Goal: Task Accomplishment & Management: Use online tool/utility

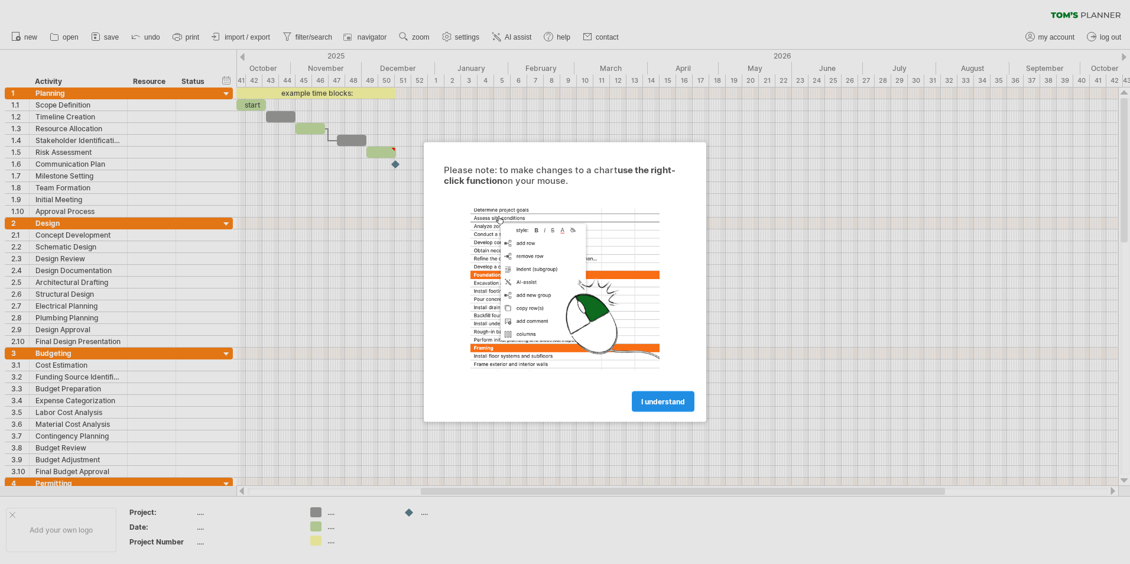
click at [669, 393] on link "I understand" at bounding box center [663, 401] width 63 height 21
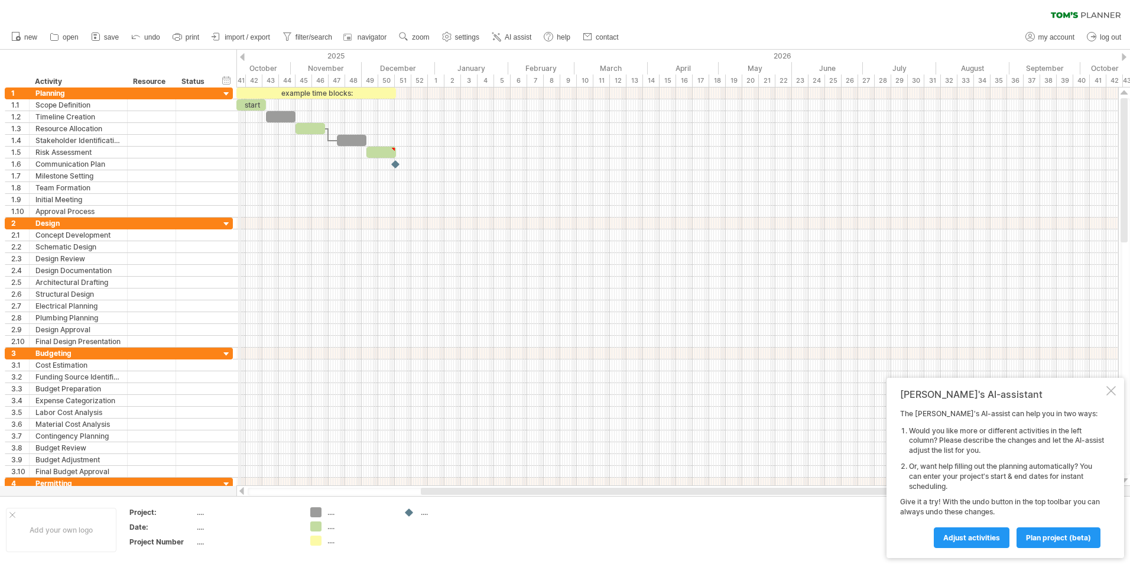
click at [239, 57] on div "2025" at bounding box center [3, 56] width 863 height 12
click at [247, 56] on div "2025" at bounding box center [3, 56] width 863 height 12
click at [242, 55] on div at bounding box center [242, 57] width 5 height 8
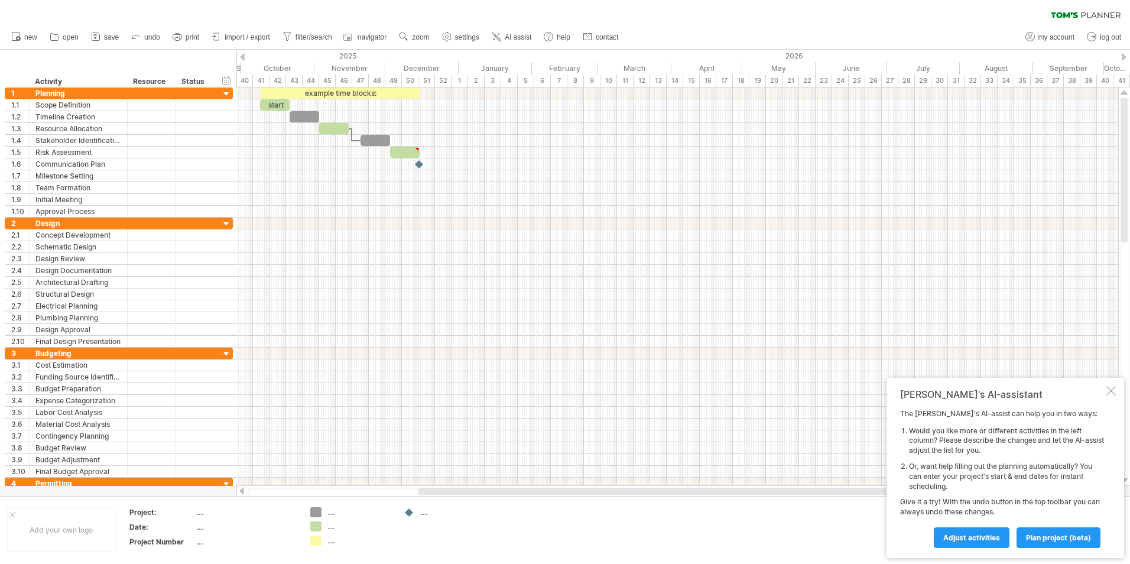
click at [242, 55] on div at bounding box center [242, 57] width 5 height 8
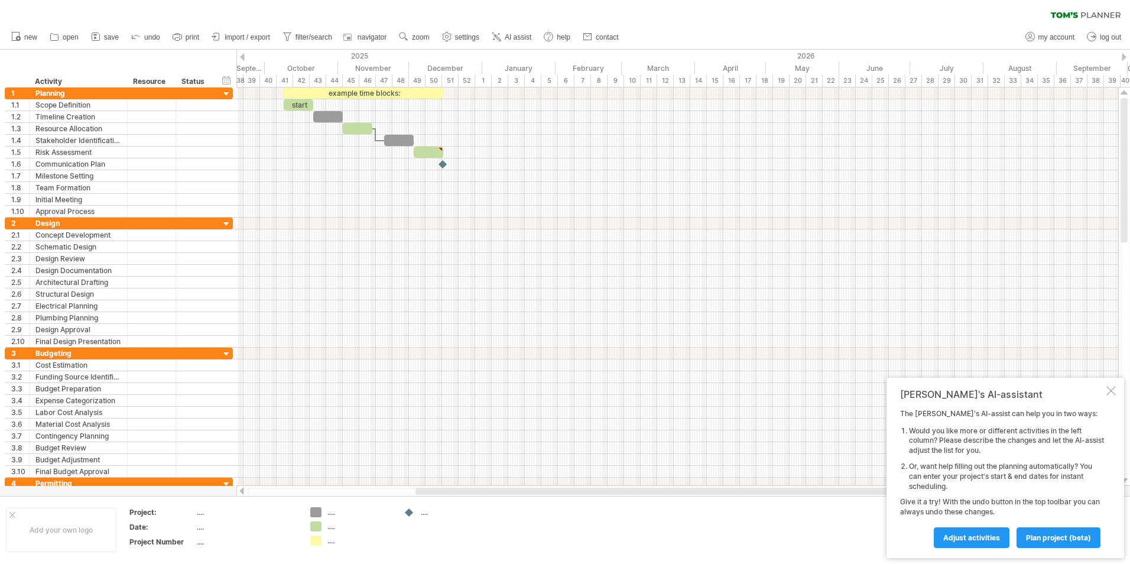
click at [242, 55] on div at bounding box center [242, 57] width 5 height 8
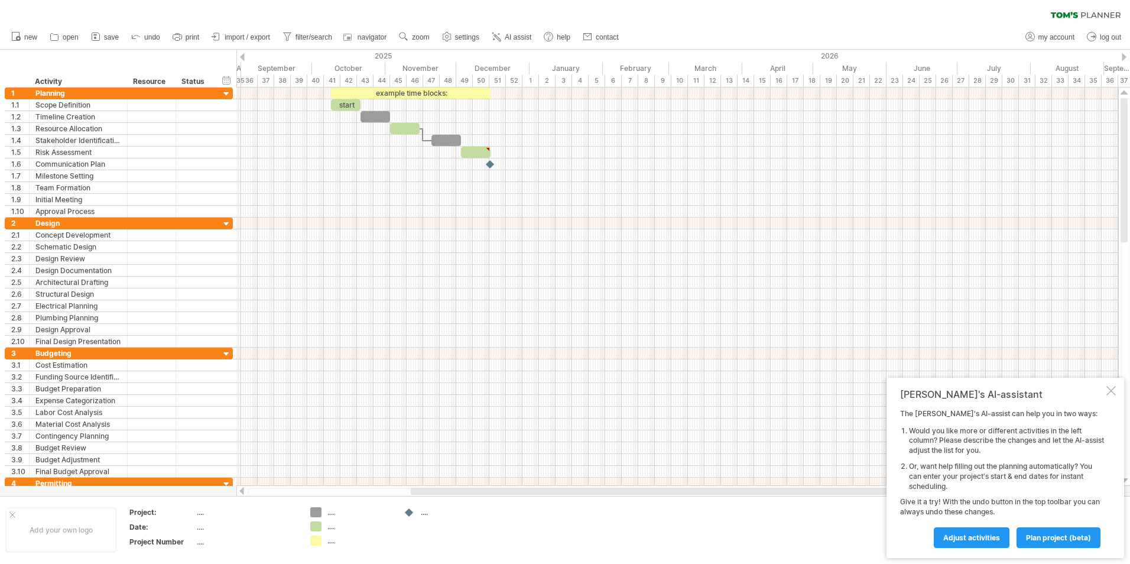
click at [242, 55] on div at bounding box center [242, 57] width 5 height 8
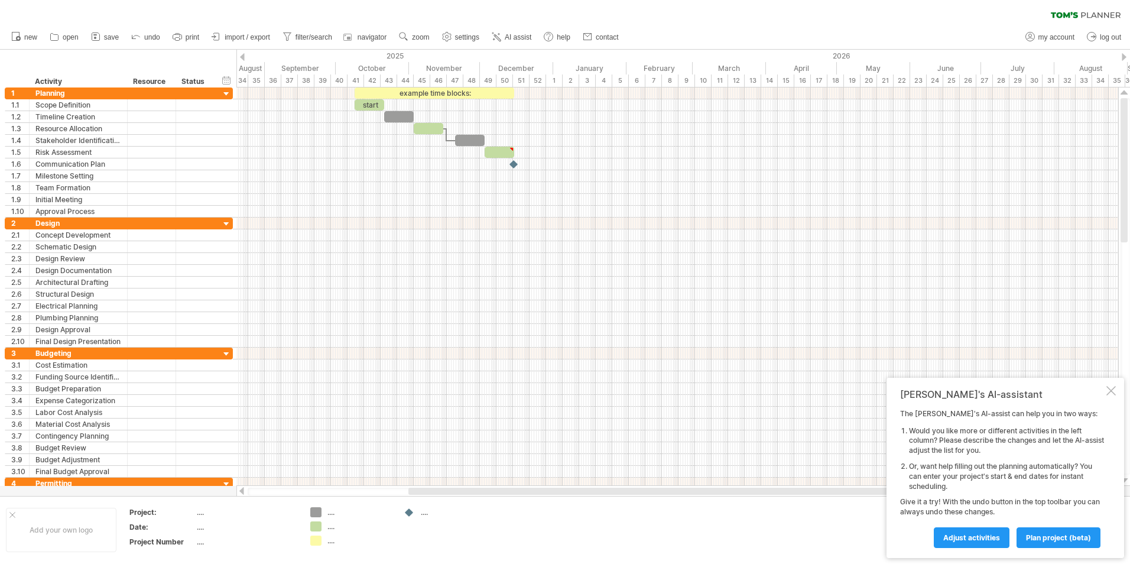
click at [242, 55] on div at bounding box center [242, 57] width 5 height 8
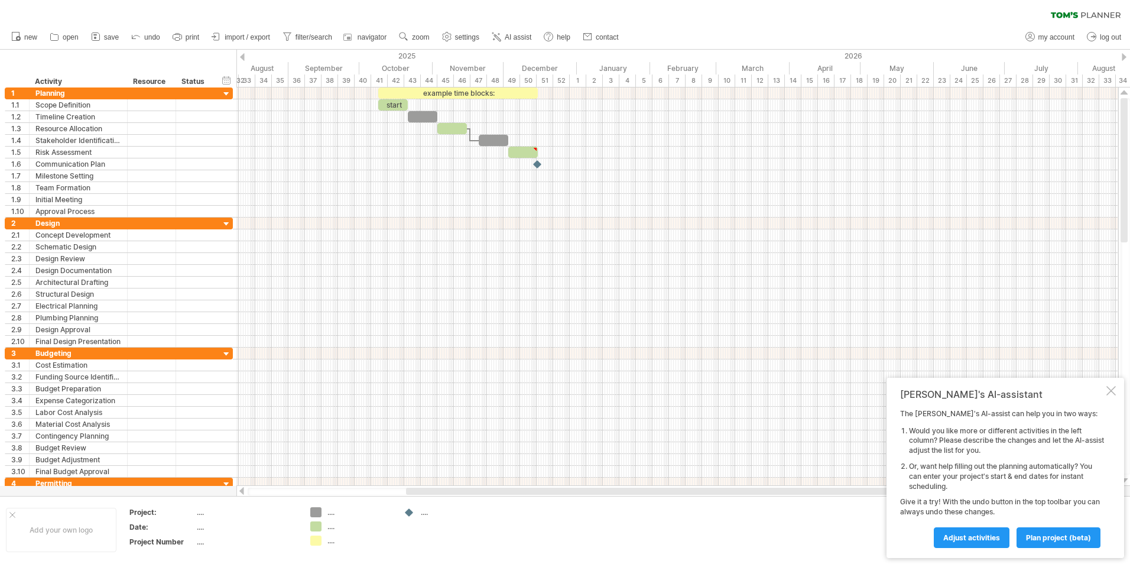
click at [242, 55] on div at bounding box center [242, 57] width 5 height 8
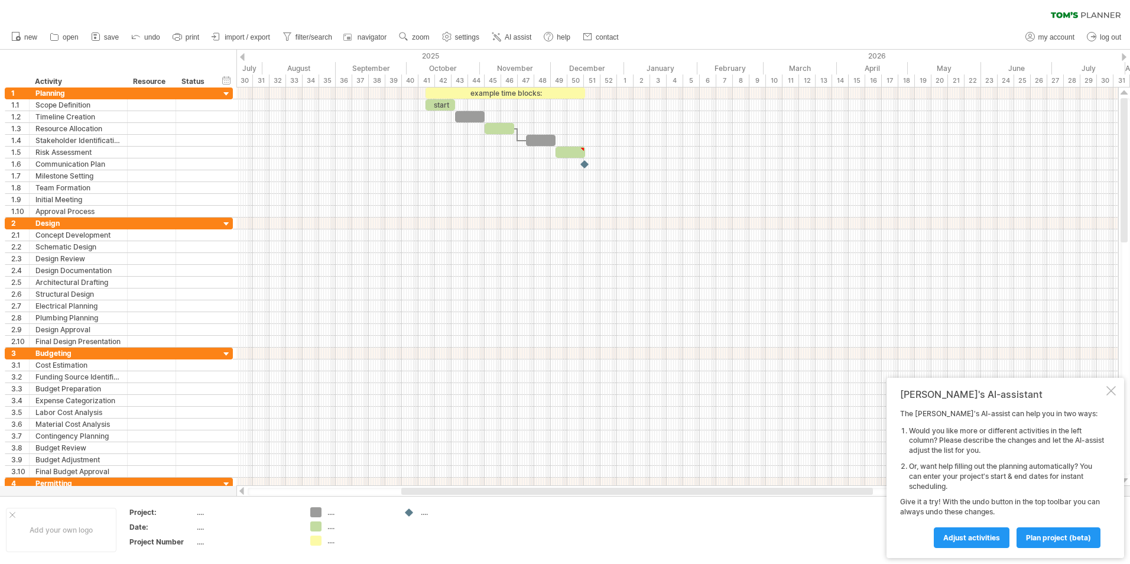
click at [242, 55] on div at bounding box center [242, 57] width 5 height 8
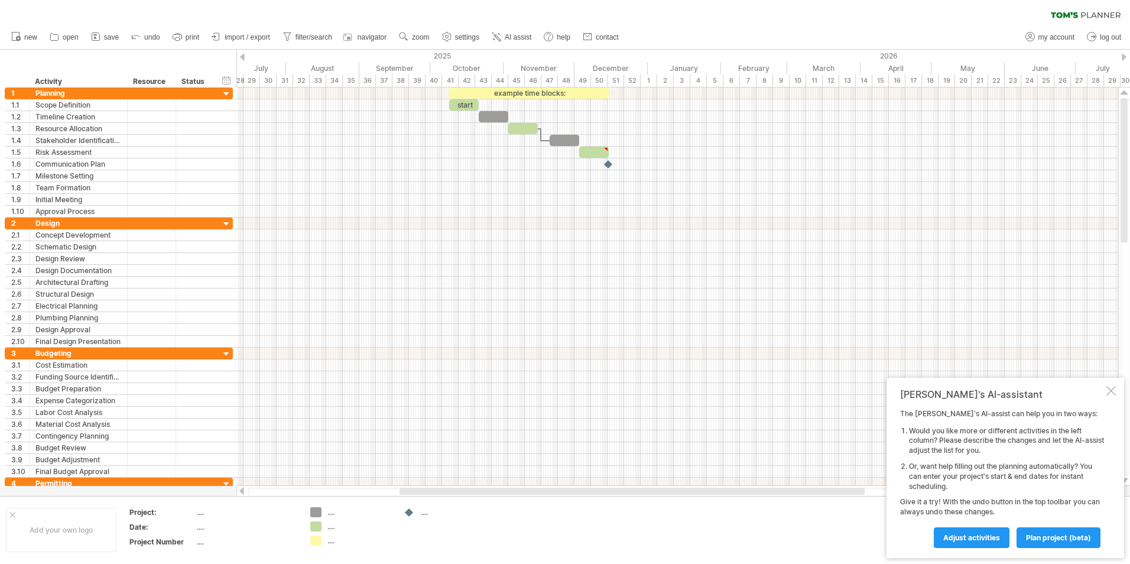
click at [242, 55] on div at bounding box center [242, 57] width 5 height 8
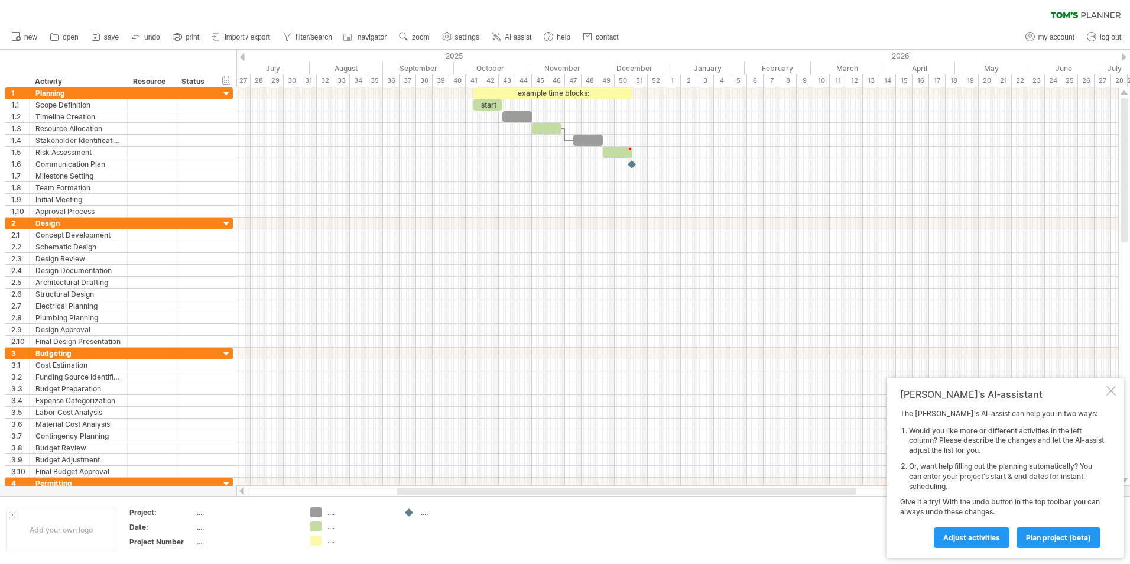
click at [242, 55] on div at bounding box center [242, 57] width 5 height 8
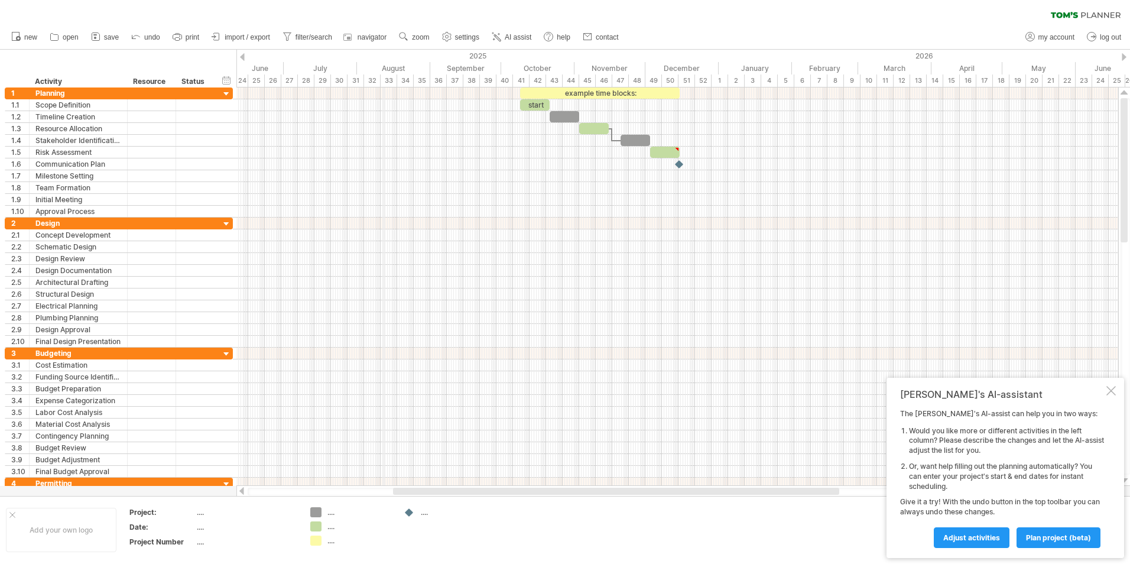
click at [384, 53] on div "2025" at bounding box center [287, 56] width 863 height 12
click at [385, 63] on div "August" at bounding box center [393, 68] width 73 height 12
click at [400, 68] on div "August" at bounding box center [393, 68] width 73 height 12
drag, startPoint x: 530, startPoint y: 105, endPoint x: 363, endPoint y: 99, distance: 166.7
click at [363, 99] on div "start" at bounding box center [368, 104] width 30 height 11
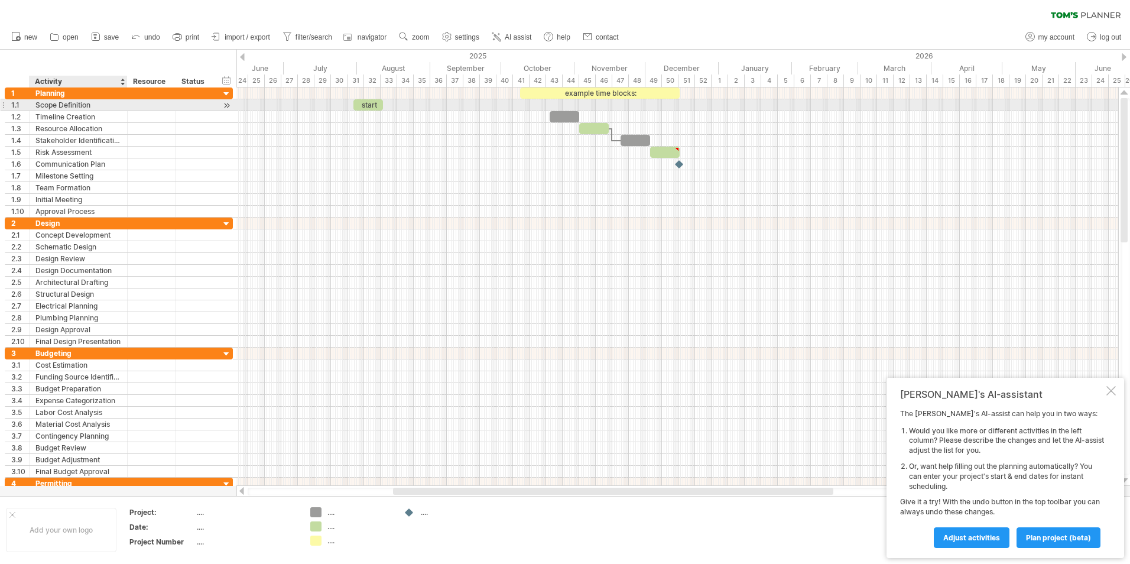
click at [82, 106] on div "Scope Definition" at bounding box center [78, 104] width 86 height 11
type input "*"
type input "**********"
click at [172, 83] on div at bounding box center [170, 82] width 5 height 12
click at [166, 79] on div "Resource" at bounding box center [151, 82] width 36 height 12
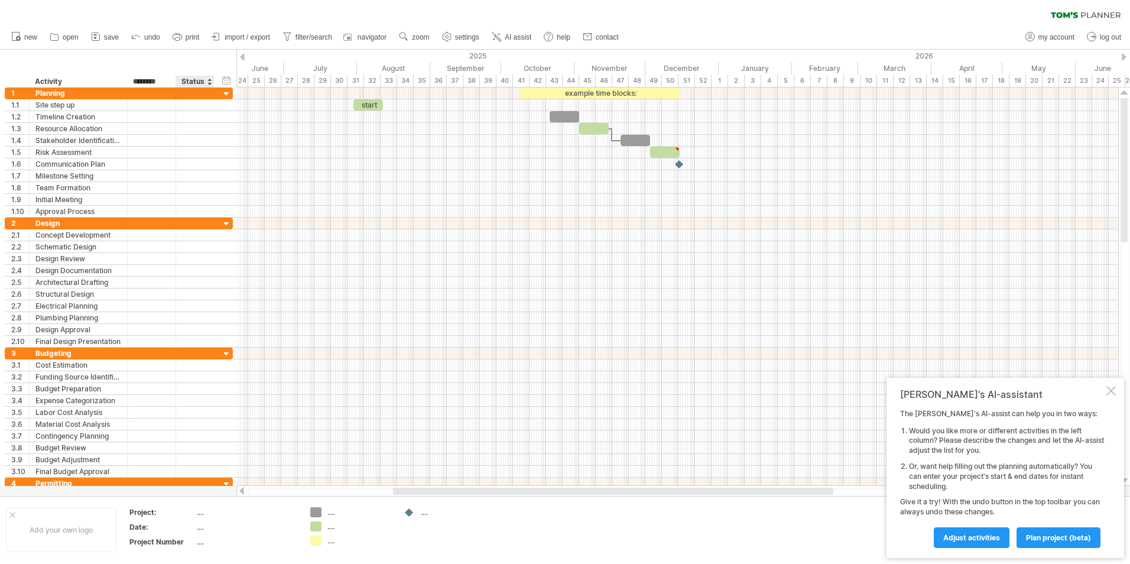
click at [204, 80] on div "Status" at bounding box center [194, 82] width 26 height 12
click at [223, 105] on div at bounding box center [226, 105] width 11 height 12
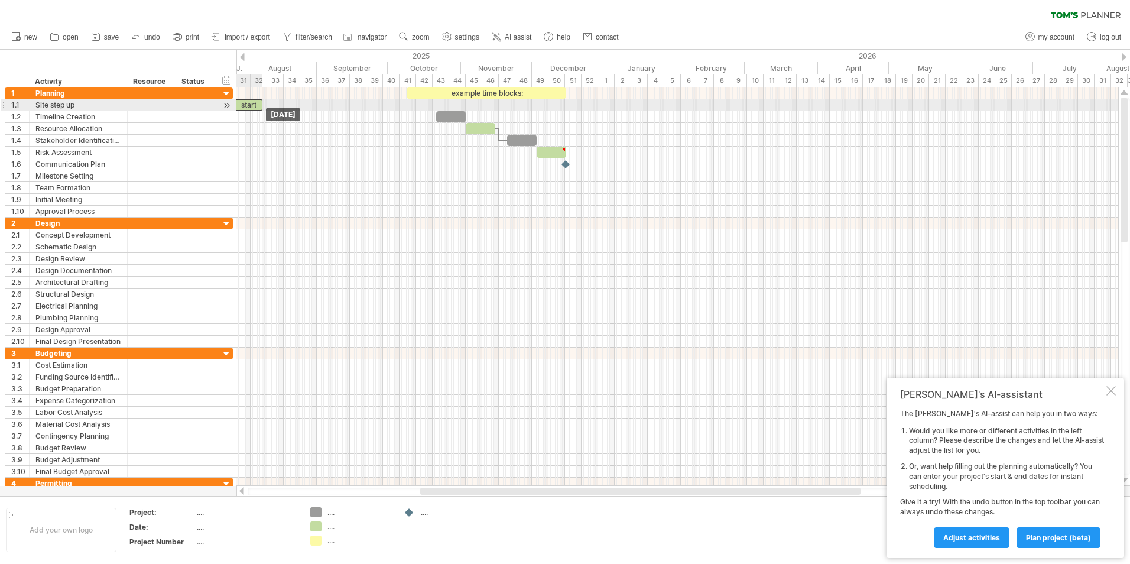
drag, startPoint x: 261, startPoint y: 107, endPoint x: 253, endPoint y: 105, distance: 8.0
click at [253, 105] on div "start" at bounding box center [248, 104] width 30 height 11
click at [454, 95] on div "example time blocks:" at bounding box center [487, 92] width 160 height 11
click at [271, 35] on link "import / export" at bounding box center [241, 37] width 65 height 15
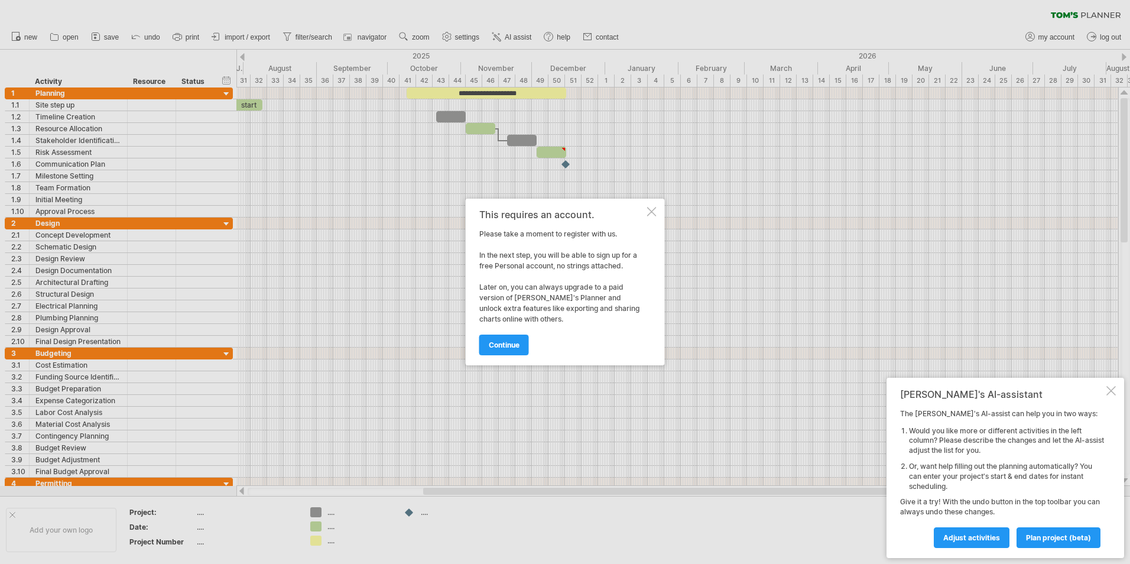
click at [648, 209] on div at bounding box center [651, 211] width 9 height 9
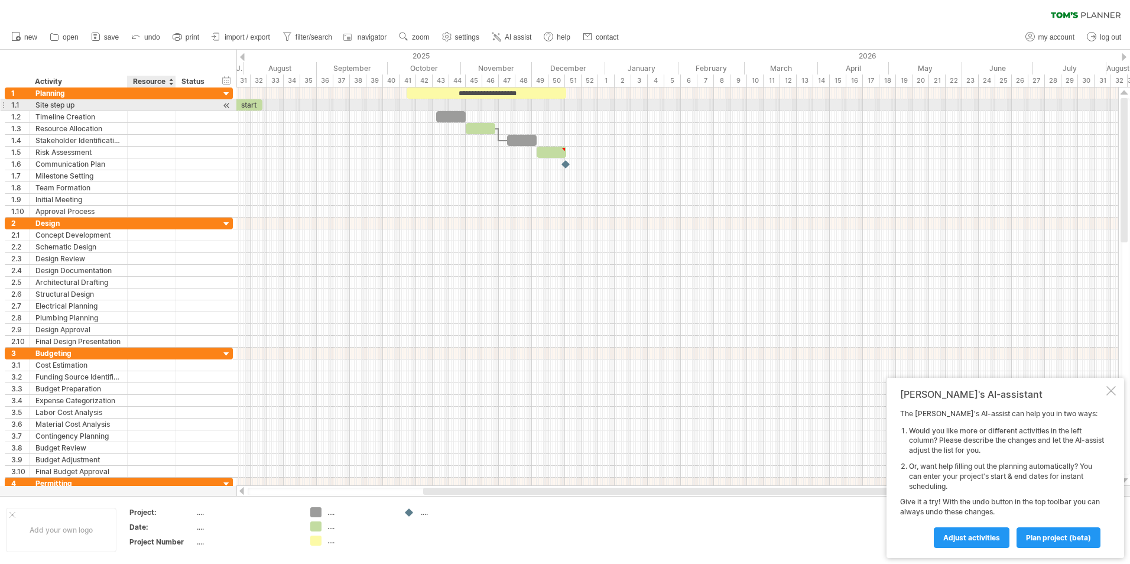
click at [164, 107] on div at bounding box center [152, 104] width 36 height 11
type input "*"
click at [199, 109] on div at bounding box center [195, 104] width 26 height 11
click at [209, 82] on div at bounding box center [209, 82] width 5 height 12
click at [204, 105] on div at bounding box center [195, 104] width 26 height 11
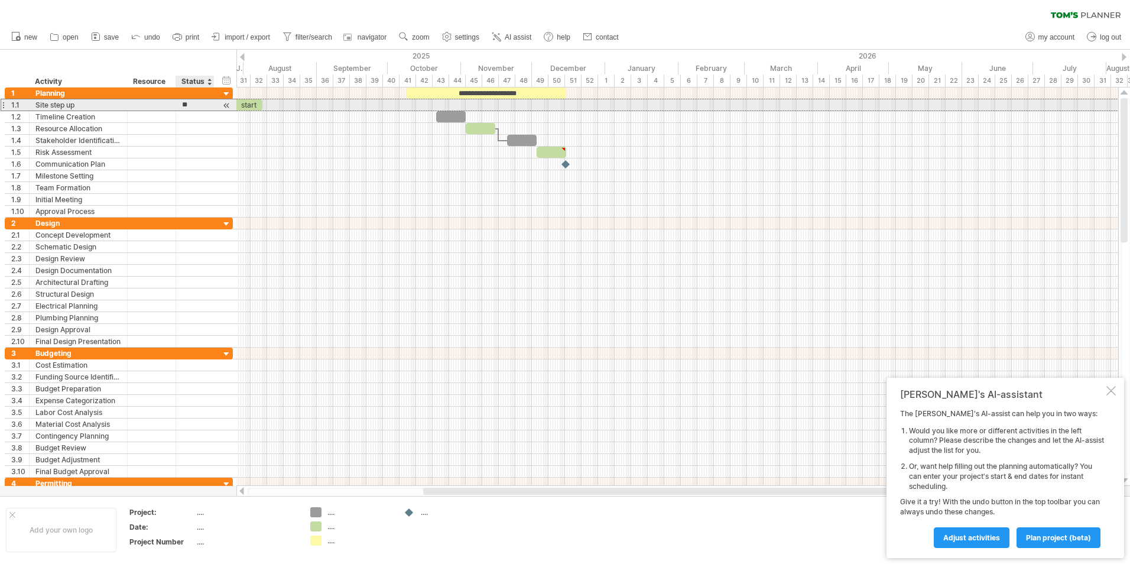
type input "**"
click at [297, 109] on div at bounding box center [677, 105] width 882 height 12
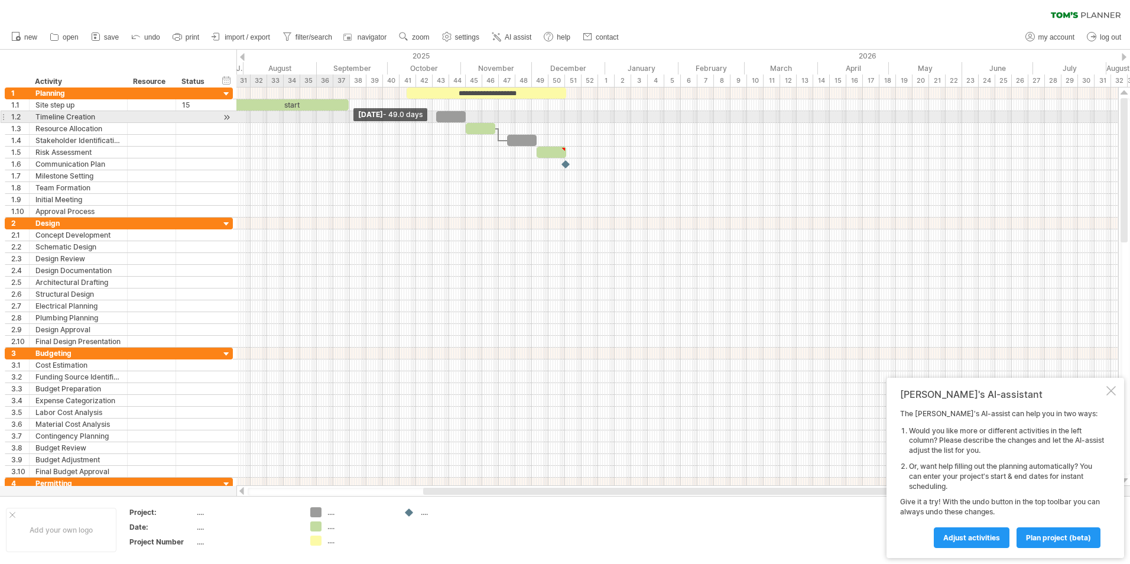
drag, startPoint x: 261, startPoint y: 104, endPoint x: 347, endPoint y: 112, distance: 86.6
click at [347, 112] on div "**********" at bounding box center [677, 286] width 882 height 398
drag, startPoint x: 454, startPoint y: 118, endPoint x: 334, endPoint y: 119, distance: 119.4
click at [334, 119] on div at bounding box center [332, 116] width 30 height 11
click at [315, 121] on span at bounding box center [316, 116] width 5 height 11
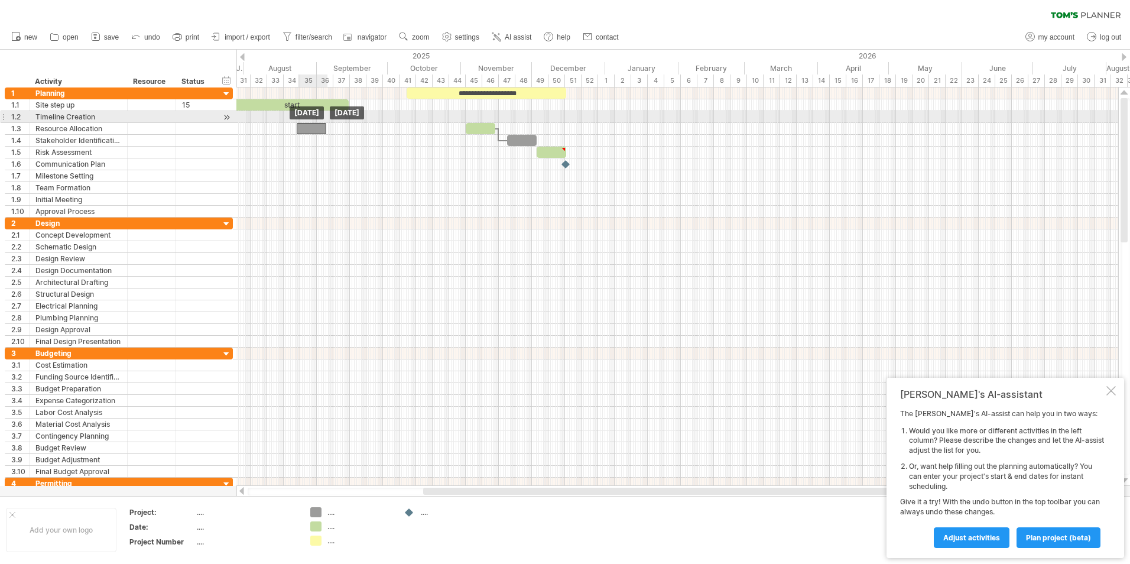
drag, startPoint x: 331, startPoint y: 112, endPoint x: 311, endPoint y: 118, distance: 21.1
drag, startPoint x: 311, startPoint y: 121, endPoint x: 312, endPoint y: 111, distance: 9.5
click at [312, 111] on div at bounding box center [677, 117] width 882 height 12
drag, startPoint x: 316, startPoint y: 126, endPoint x: 317, endPoint y: 112, distance: 14.8
drag, startPoint x: 466, startPoint y: 126, endPoint x: 340, endPoint y: 122, distance: 125.9
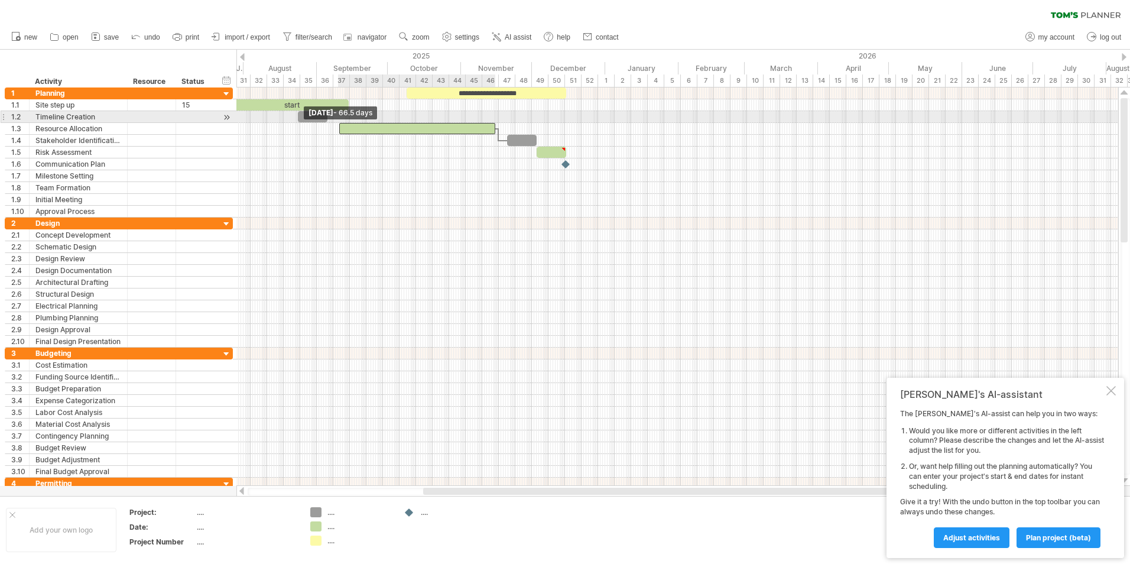
click at [340, 122] on div "**********" at bounding box center [677, 286] width 882 height 398
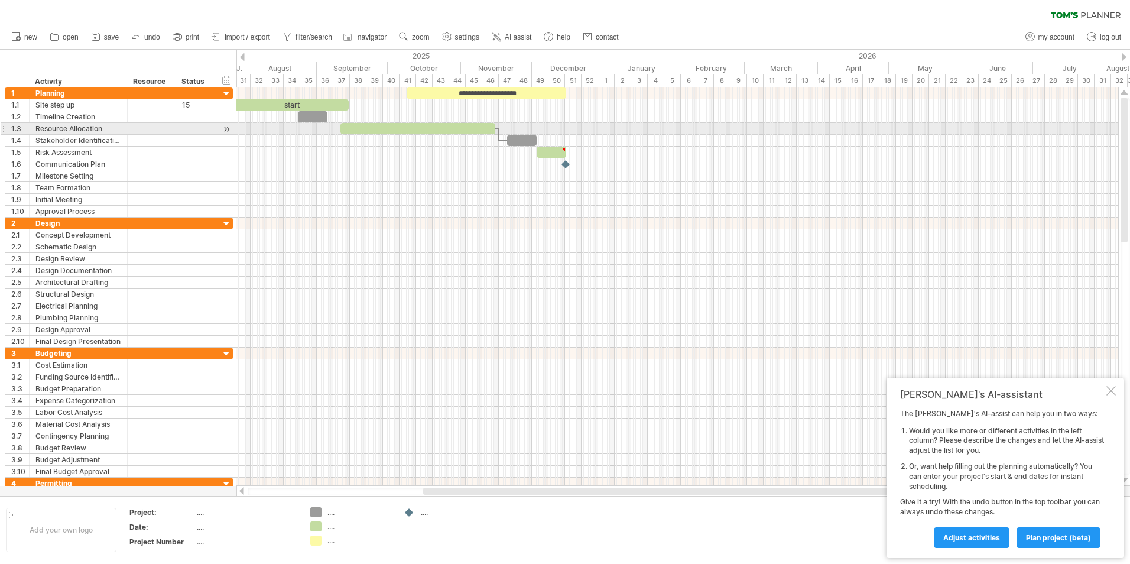
click at [497, 134] on div "**********" at bounding box center [677, 286] width 882 height 398
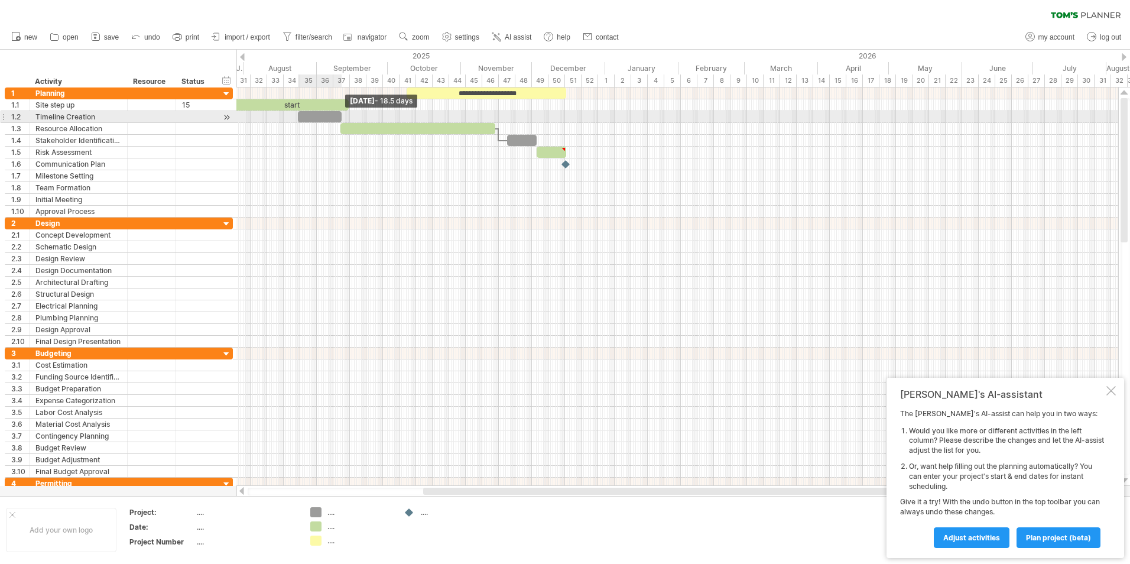
drag, startPoint x: 325, startPoint y: 116, endPoint x: 339, endPoint y: 116, distance: 14.2
click at [339, 116] on span at bounding box center [341, 116] width 5 height 11
click at [346, 118] on span at bounding box center [346, 116] width 5 height 11
drag, startPoint x: 345, startPoint y: 117, endPoint x: 350, endPoint y: 129, distance: 13.5
click at [482, 129] on div "**********" at bounding box center [482, 152] width 0 height 130
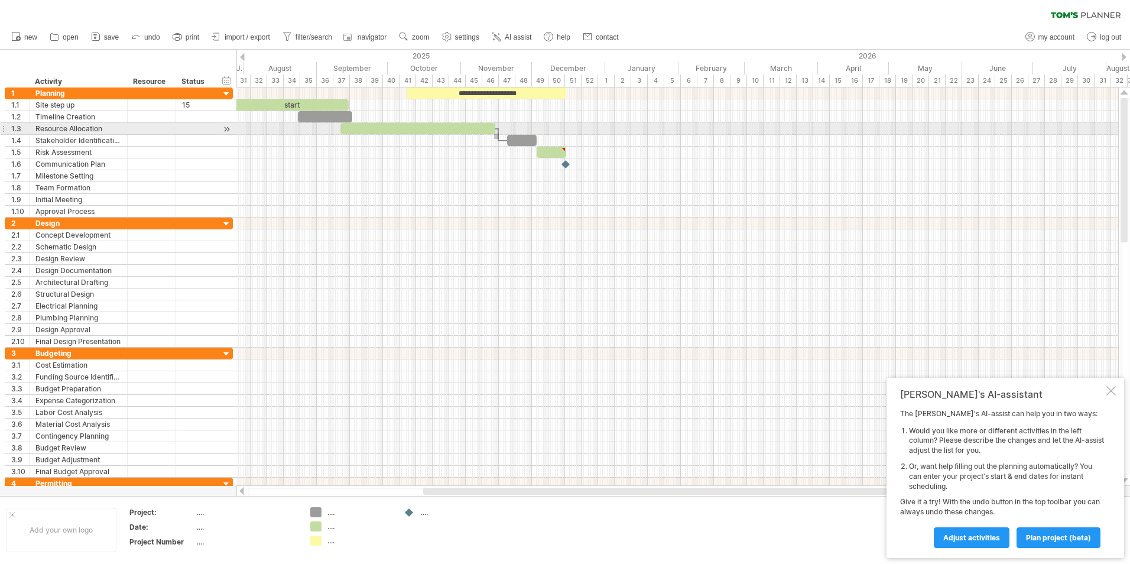
drag, startPoint x: 499, startPoint y: 139, endPoint x: 494, endPoint y: 133, distance: 7.6
drag, startPoint x: 529, startPoint y: 136, endPoint x: 513, endPoint y: 138, distance: 16.1
click at [513, 138] on div at bounding box center [509, 140] width 30 height 11
drag, startPoint x: 513, startPoint y: 138, endPoint x: 490, endPoint y: 138, distance: 23.1
click at [490, 138] on div at bounding box center [486, 140] width 30 height 11
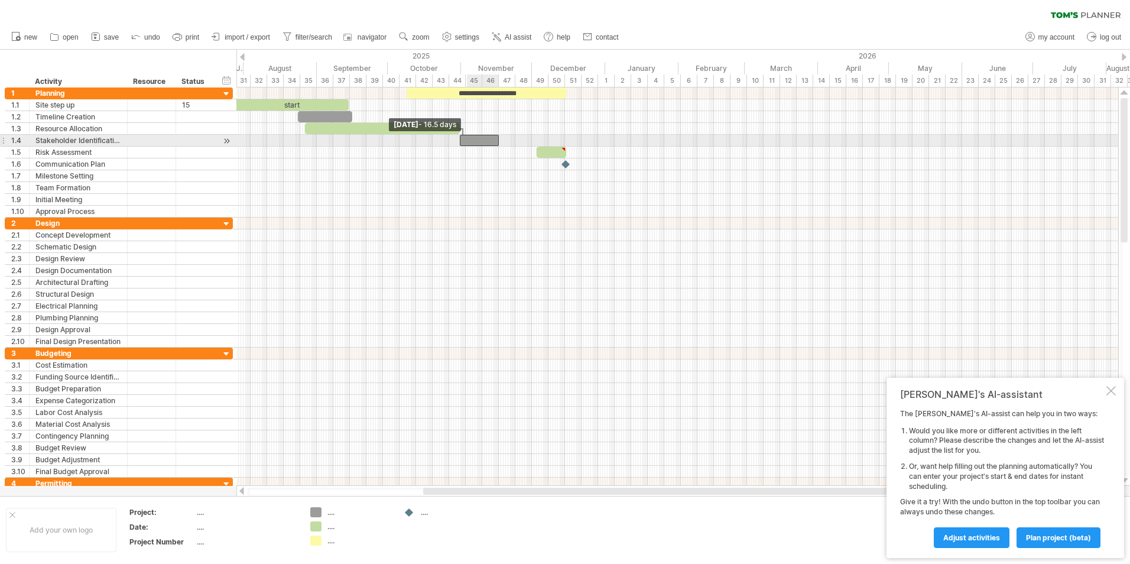
drag, startPoint x: 470, startPoint y: 140, endPoint x: 459, endPoint y: 140, distance: 10.6
click at [458, 140] on span at bounding box center [459, 140] width 5 height 11
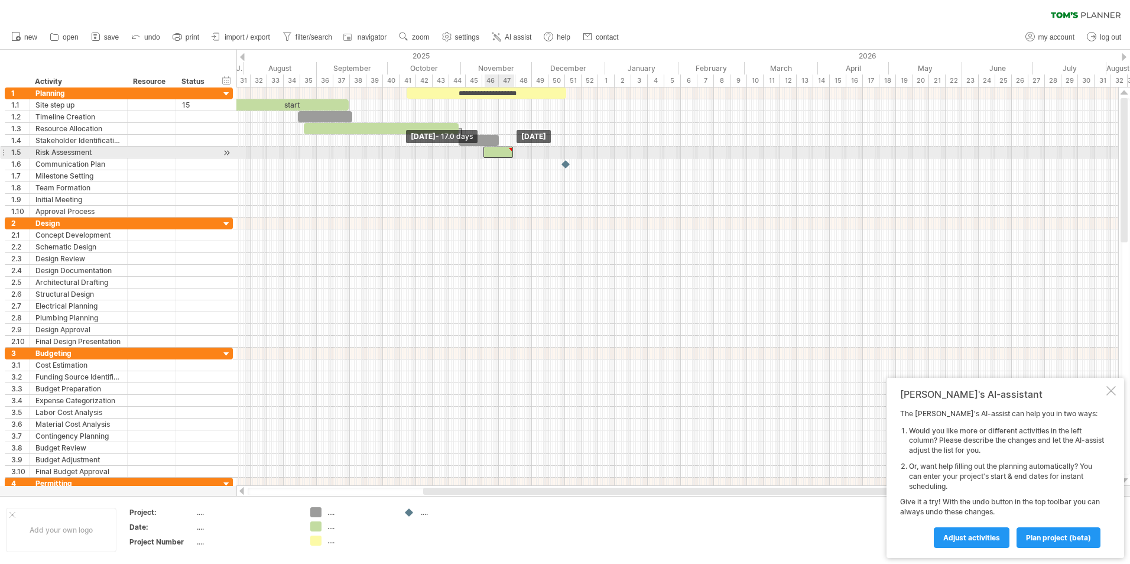
drag, startPoint x: 544, startPoint y: 153, endPoint x: 494, endPoint y: 153, distance: 50.2
click at [494, 153] on div at bounding box center [498, 152] width 30 height 11
click at [443, 166] on div at bounding box center [677, 164] width 882 height 12
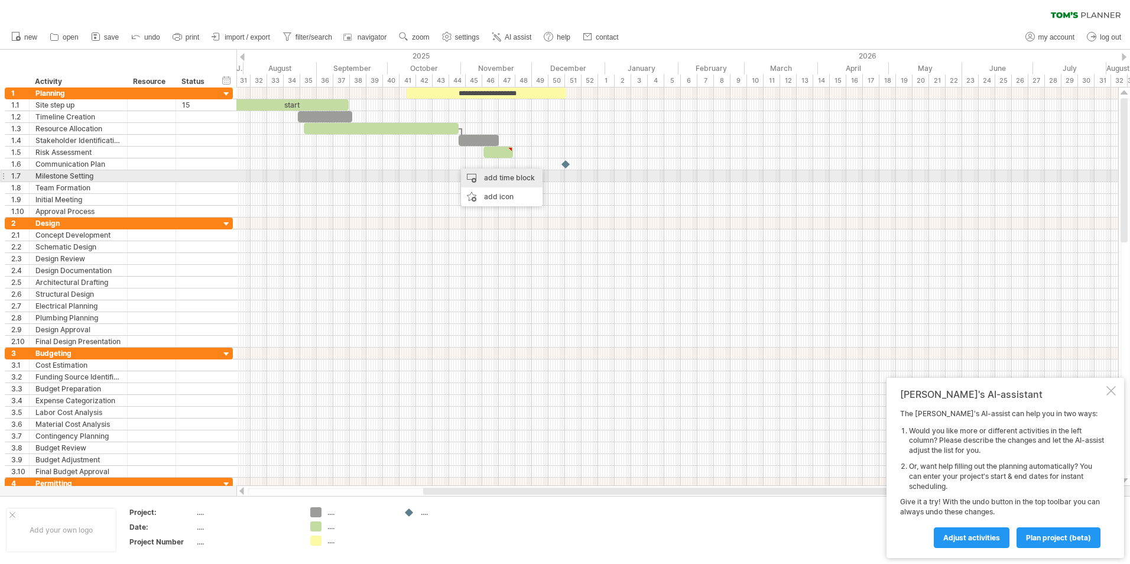
click at [475, 175] on div "add time block" at bounding box center [502, 177] width 82 height 19
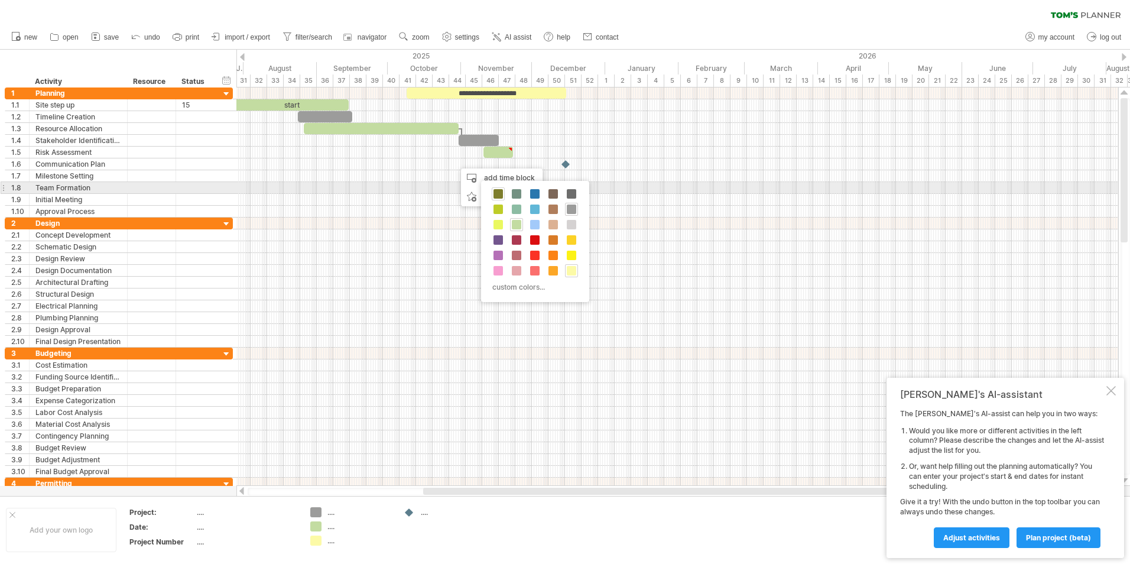
click at [496, 193] on span at bounding box center [497, 193] width 9 height 9
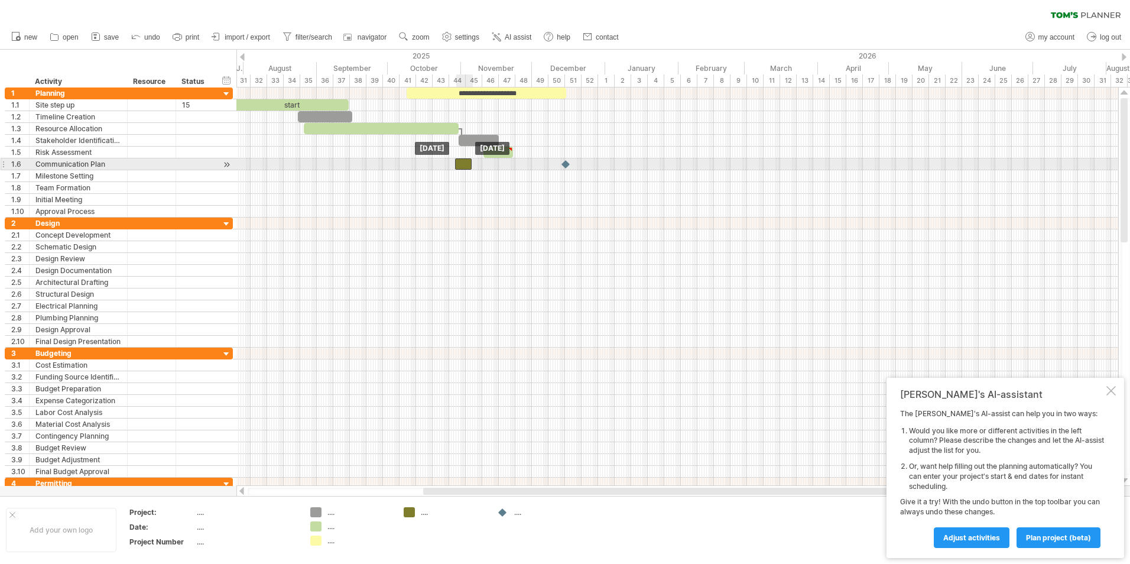
click at [467, 168] on div at bounding box center [463, 163] width 17 height 11
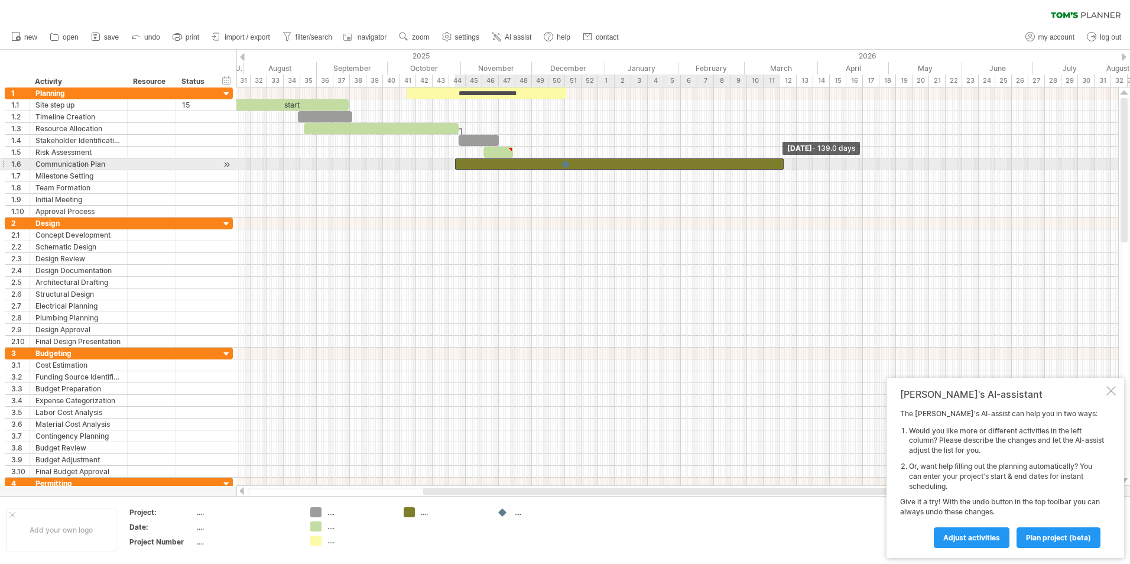
drag, startPoint x: 471, startPoint y: 164, endPoint x: 783, endPoint y: 168, distance: 312.0
click at [783, 168] on span at bounding box center [783, 163] width 5 height 11
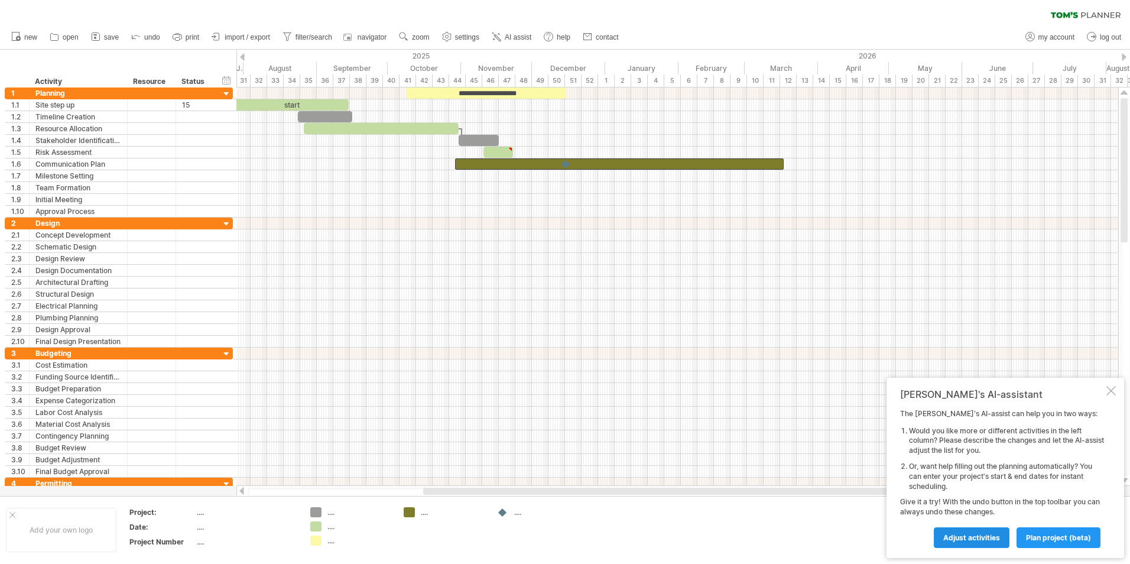
click at [980, 539] on span "Adjust activities" at bounding box center [971, 537] width 57 height 9
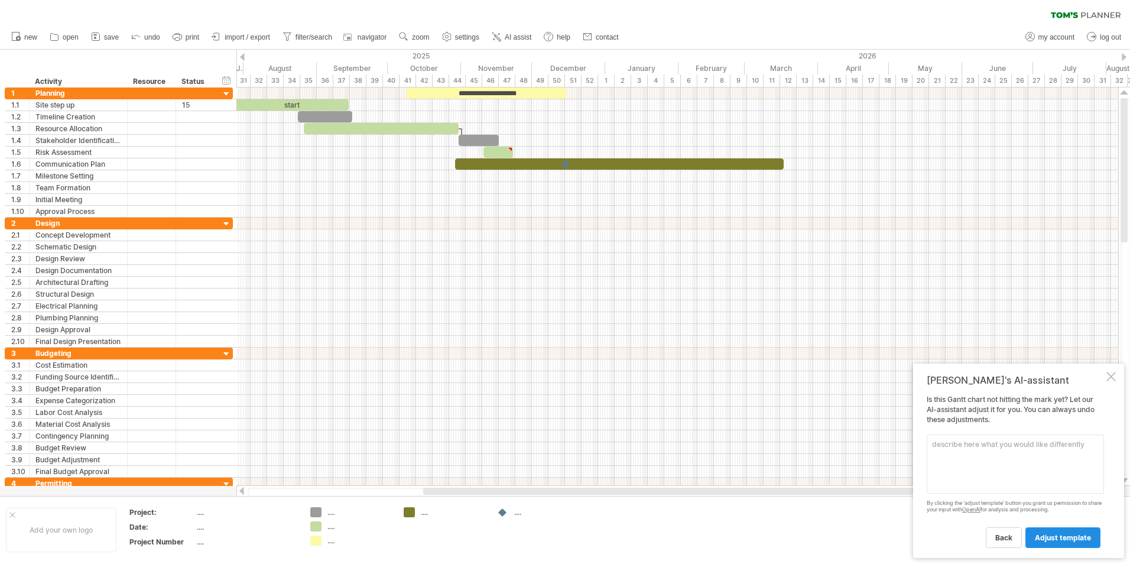
click at [1048, 542] on link "adjust template" at bounding box center [1062, 537] width 75 height 21
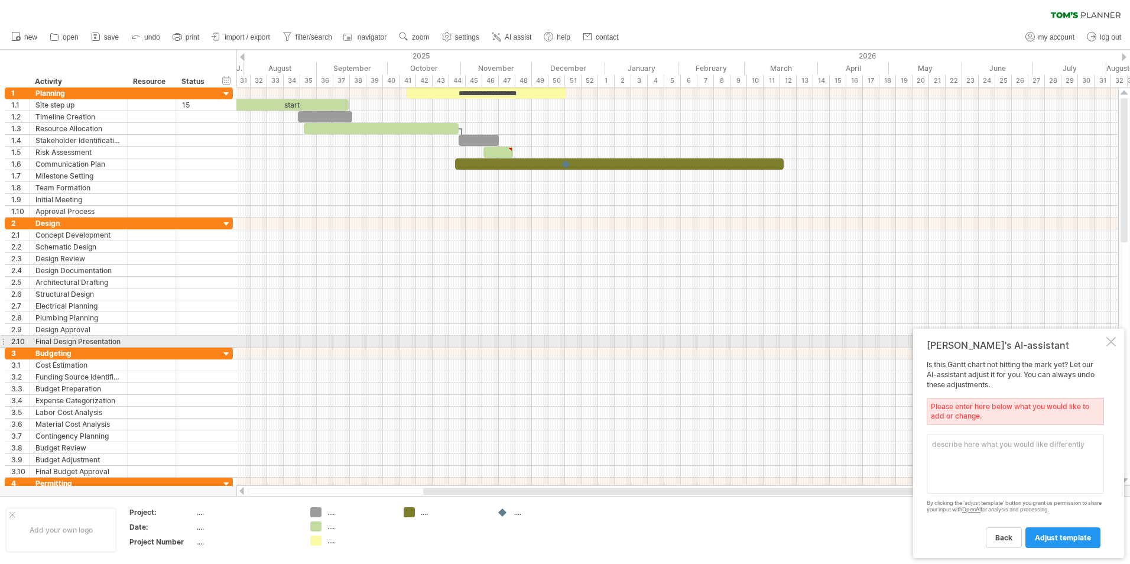
click at [1110, 342] on div at bounding box center [1110, 341] width 9 height 9
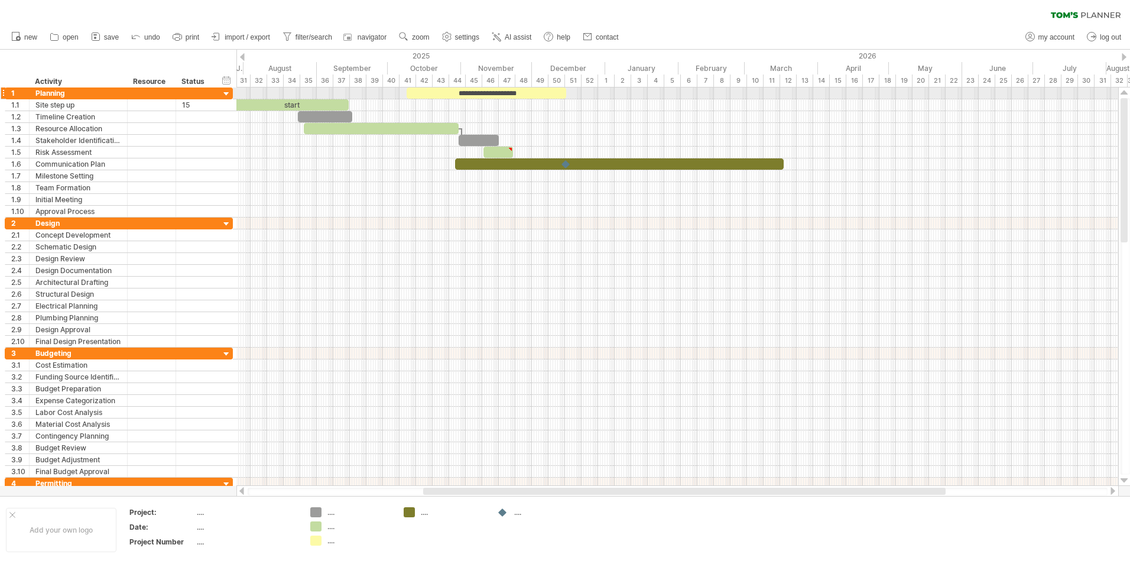
click at [464, 93] on div "**********" at bounding box center [487, 92] width 160 height 11
click at [495, 96] on div "**********" at bounding box center [488, 92] width 160 height 11
click at [534, 94] on div "**********" at bounding box center [488, 92] width 160 height 11
click at [538, 93] on div at bounding box center [488, 92] width 160 height 11
drag, startPoint x: 566, startPoint y: 95, endPoint x: 451, endPoint y: 95, distance: 114.6
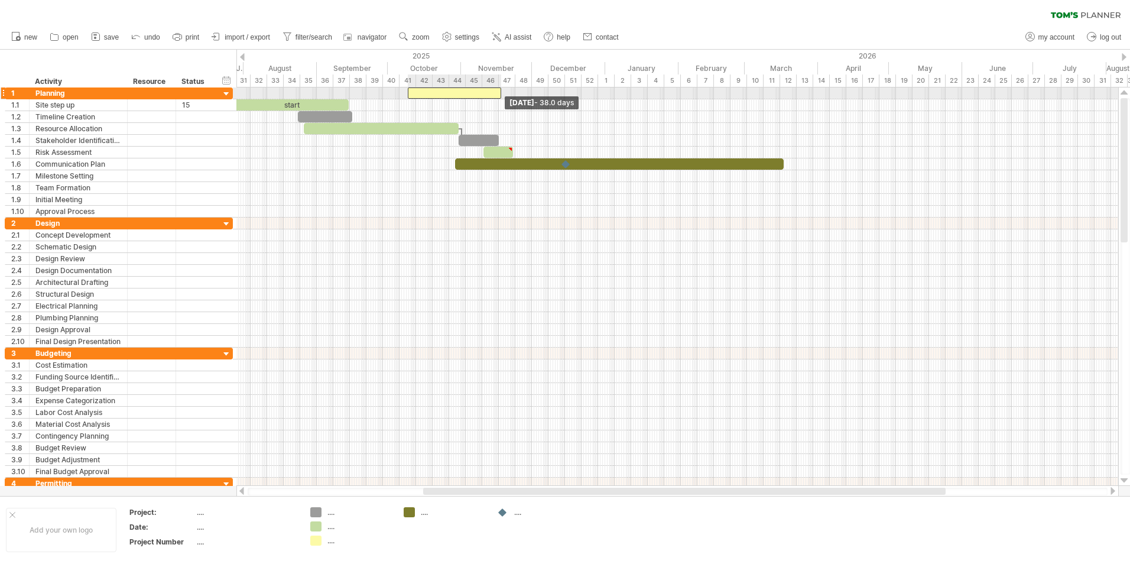
click at [495, 96] on span at bounding box center [497, 92] width 5 height 11
drag, startPoint x: 459, startPoint y: 97, endPoint x: 402, endPoint y: 95, distance: 56.8
click at [402, 95] on div "start [DATE] - 0.5 days [DATE]" at bounding box center [677, 286] width 882 height 398
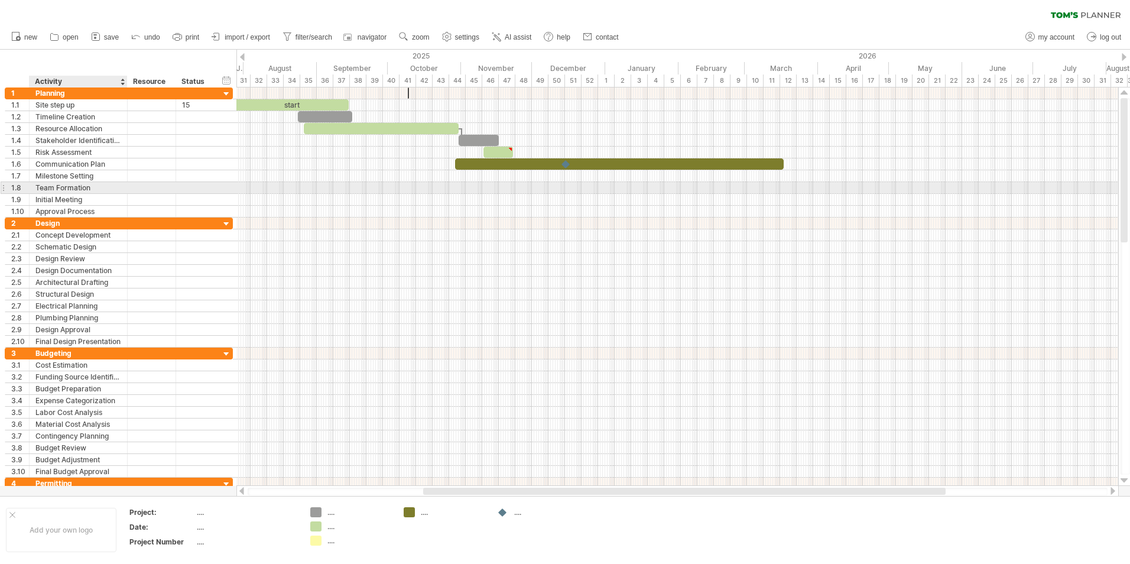
click at [99, 192] on div "Team Formation" at bounding box center [78, 187] width 86 height 11
click at [84, 126] on div "Resource Allocation" at bounding box center [78, 128] width 86 height 11
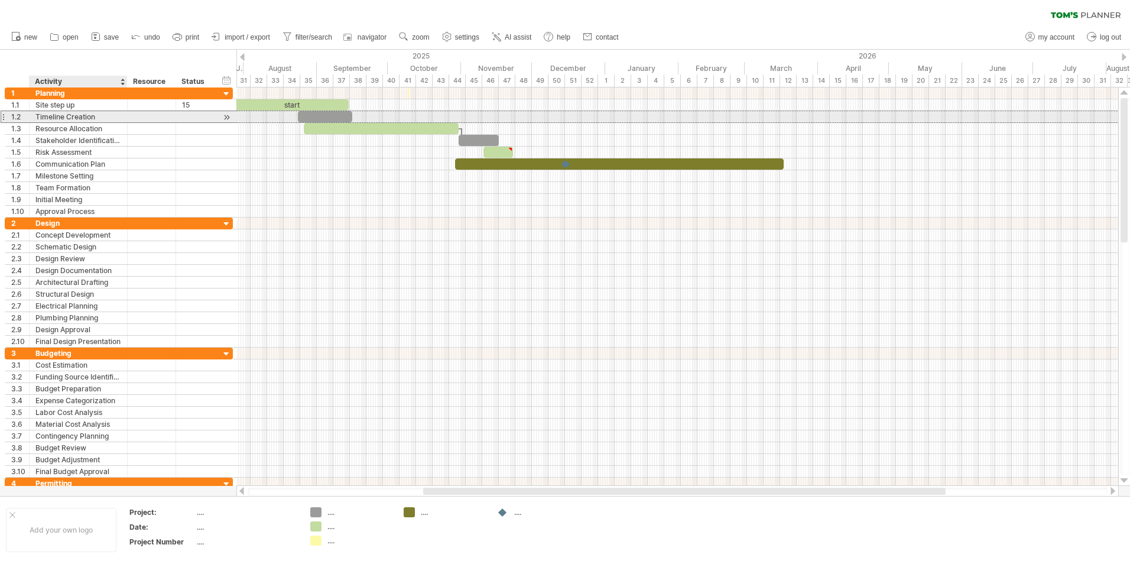
click at [94, 114] on div "Timeline Creation" at bounding box center [78, 116] width 86 height 11
type input "*"
type input "*******"
click at [176, 121] on div "1.2 ******* Timeline Creation" at bounding box center [119, 116] width 228 height 12
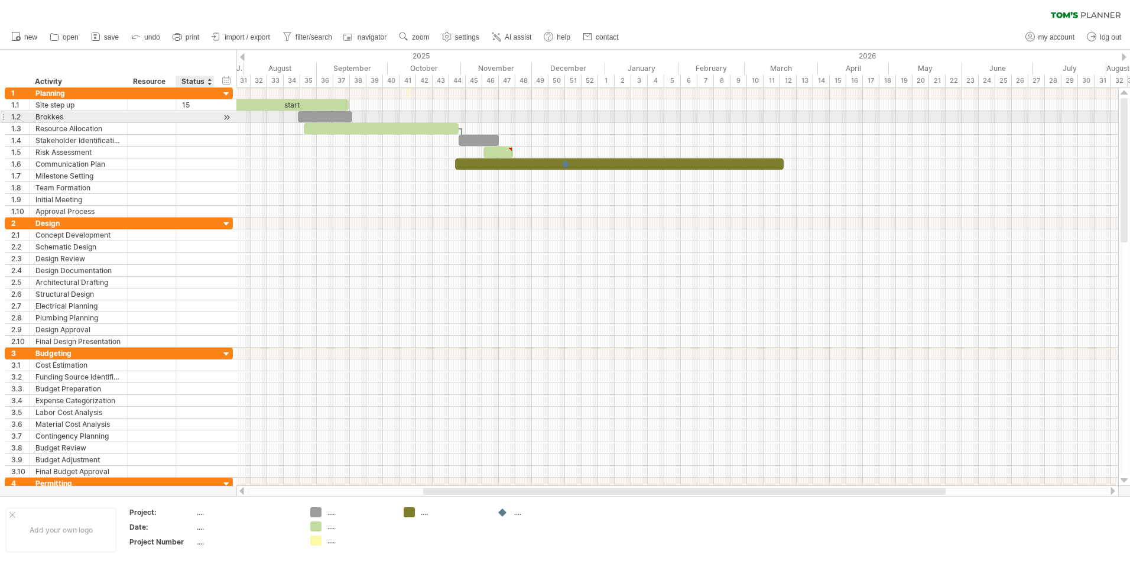
click at [187, 121] on div at bounding box center [195, 116] width 26 height 11
click at [143, 121] on div at bounding box center [152, 116] width 36 height 11
click at [323, 74] on div "36" at bounding box center [325, 80] width 17 height 12
click at [351, 104] on div at bounding box center [677, 105] width 882 height 12
drag, startPoint x: 349, startPoint y: 104, endPoint x: 318, endPoint y: 109, distance: 31.7
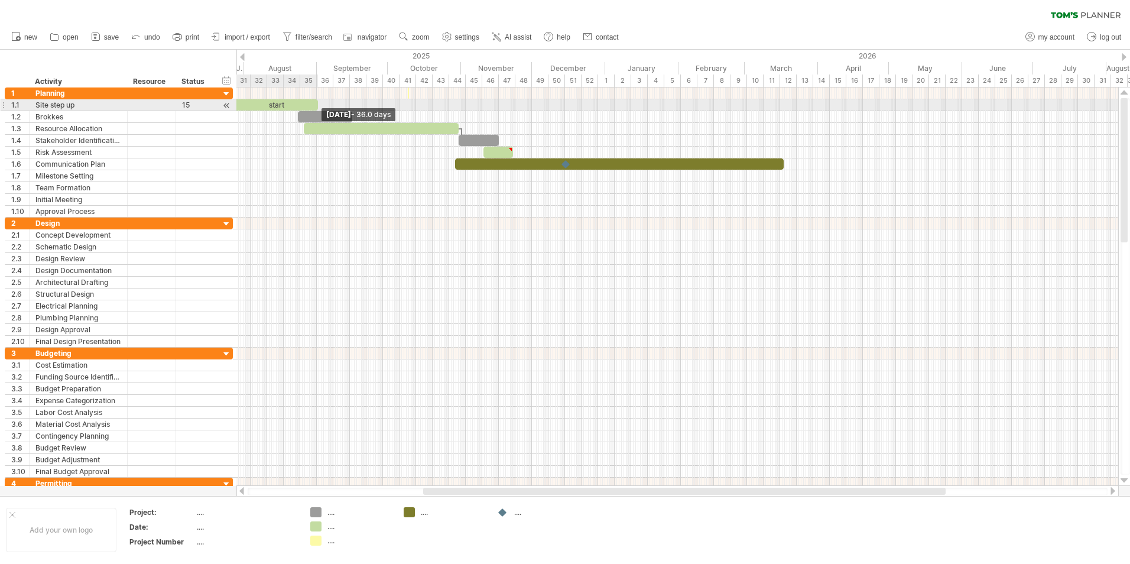
click at [318, 109] on span at bounding box center [318, 104] width 5 height 11
click at [349, 115] on span at bounding box center [349, 116] width 5 height 11
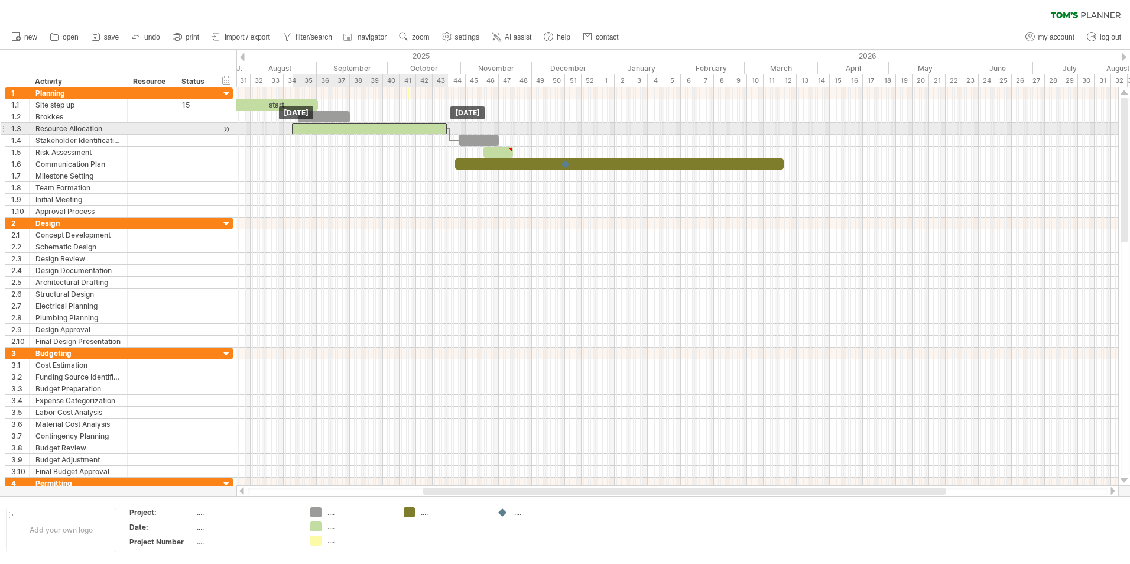
drag, startPoint x: 456, startPoint y: 132, endPoint x: 439, endPoint y: 130, distance: 16.7
click at [439, 130] on div at bounding box center [369, 128] width 155 height 11
click at [278, 97] on div at bounding box center [677, 93] width 882 height 12
click at [281, 105] on div "start" at bounding box center [275, 104] width 85 height 11
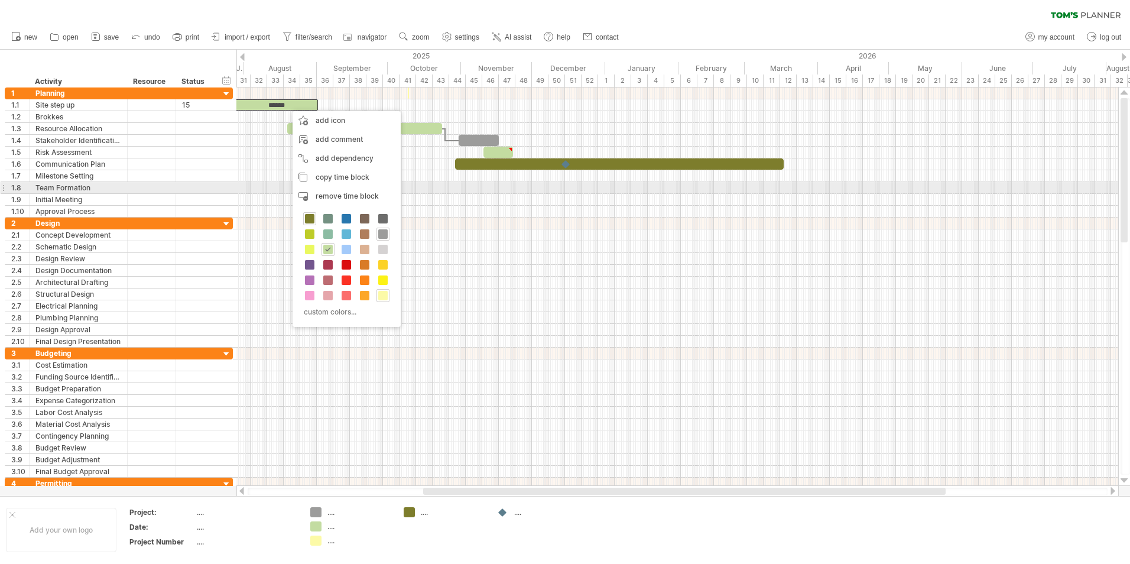
click at [258, 189] on div at bounding box center [677, 188] width 882 height 12
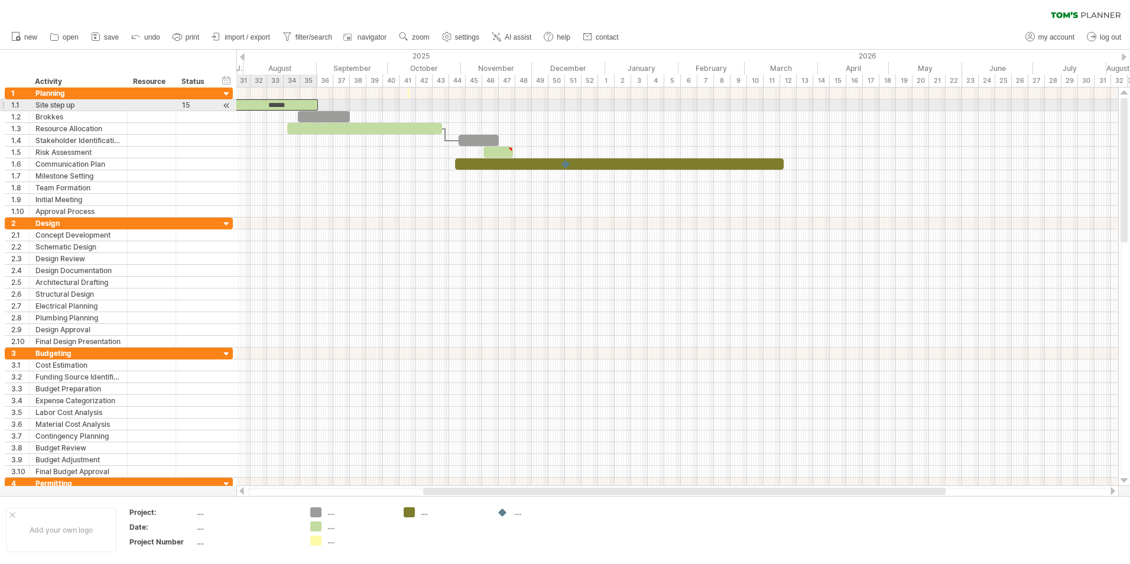
click at [313, 105] on div "******" at bounding box center [275, 104] width 85 height 11
click at [317, 105] on span at bounding box center [316, 104] width 5 height 11
click at [303, 106] on div "******" at bounding box center [275, 104] width 84 height 11
click at [282, 103] on div "******" at bounding box center [275, 104] width 84 height 11
click at [230, 223] on div at bounding box center [226, 224] width 11 height 11
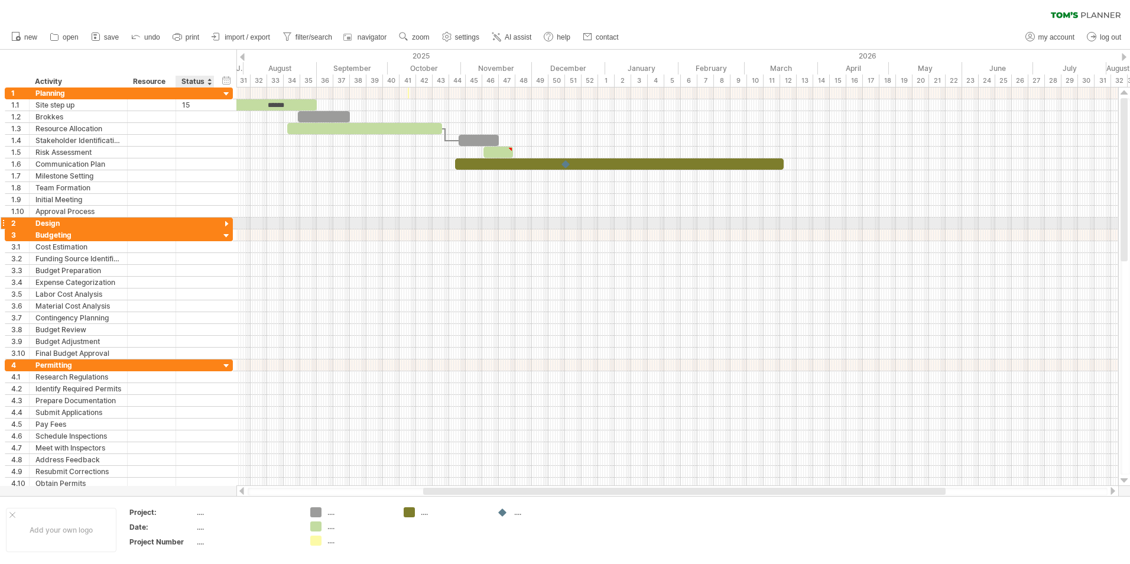
click at [228, 223] on div at bounding box center [226, 224] width 11 height 11
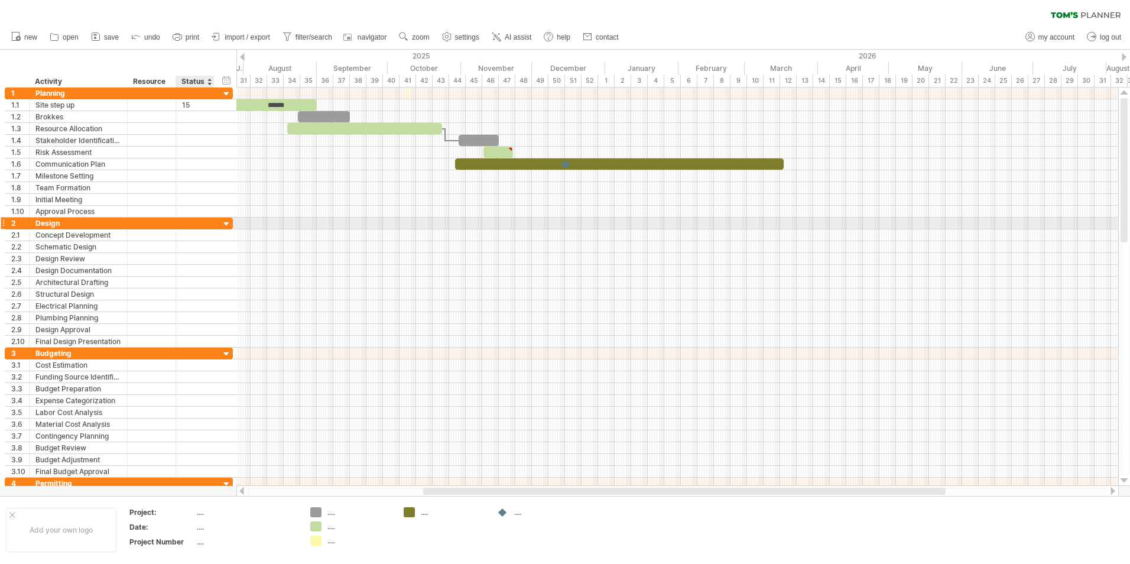
click at [226, 223] on div at bounding box center [226, 224] width 11 height 11
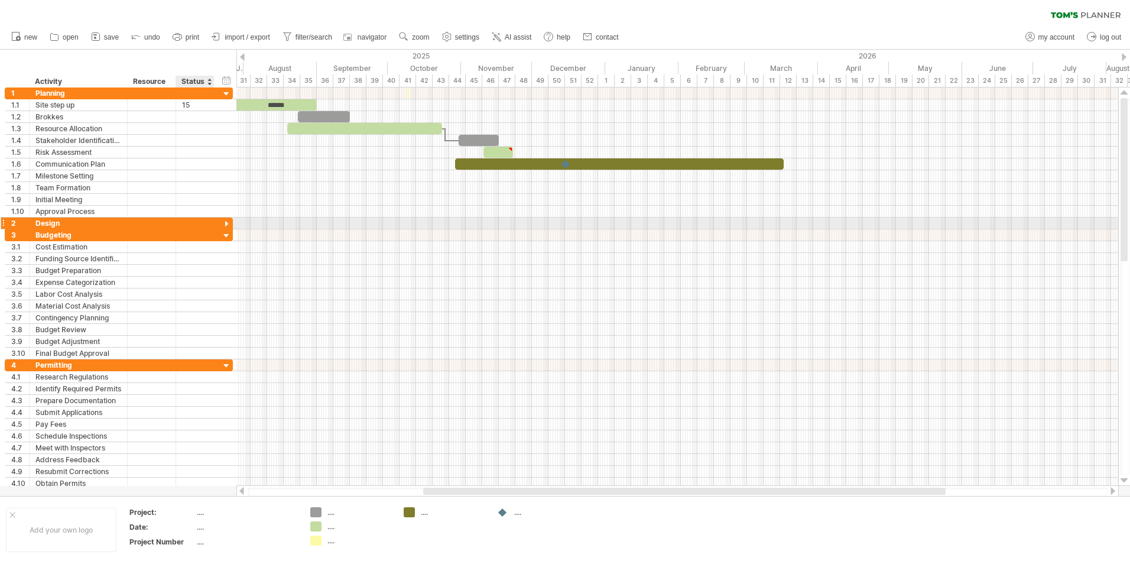
click at [222, 227] on div at bounding box center [226, 224] width 11 height 11
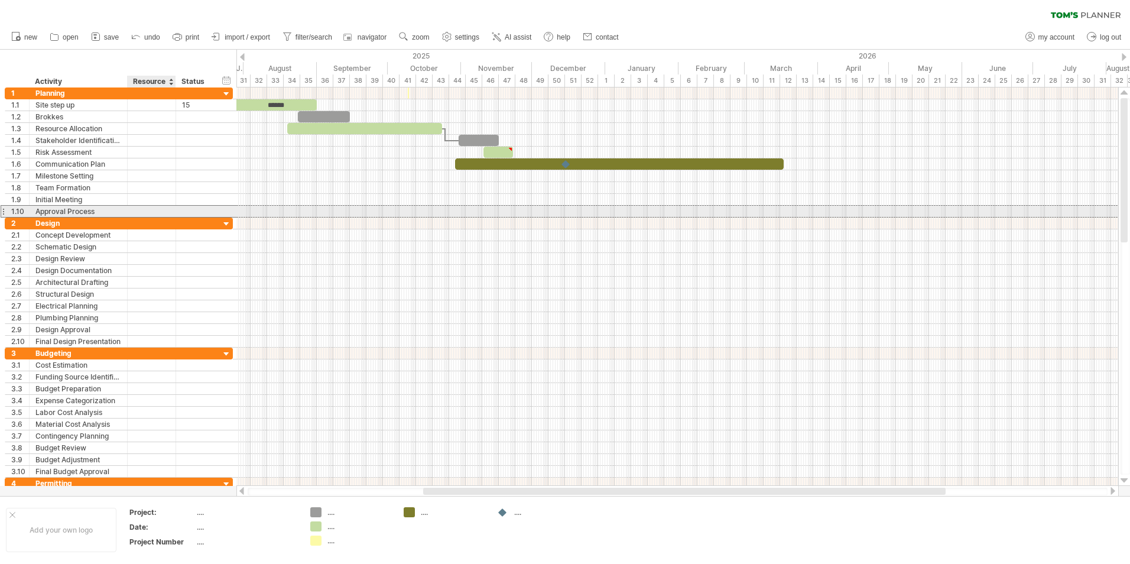
click at [136, 212] on div at bounding box center [152, 211] width 36 height 11
drag, startPoint x: 136, startPoint y: 220, endPoint x: 135, endPoint y: 226, distance: 6.6
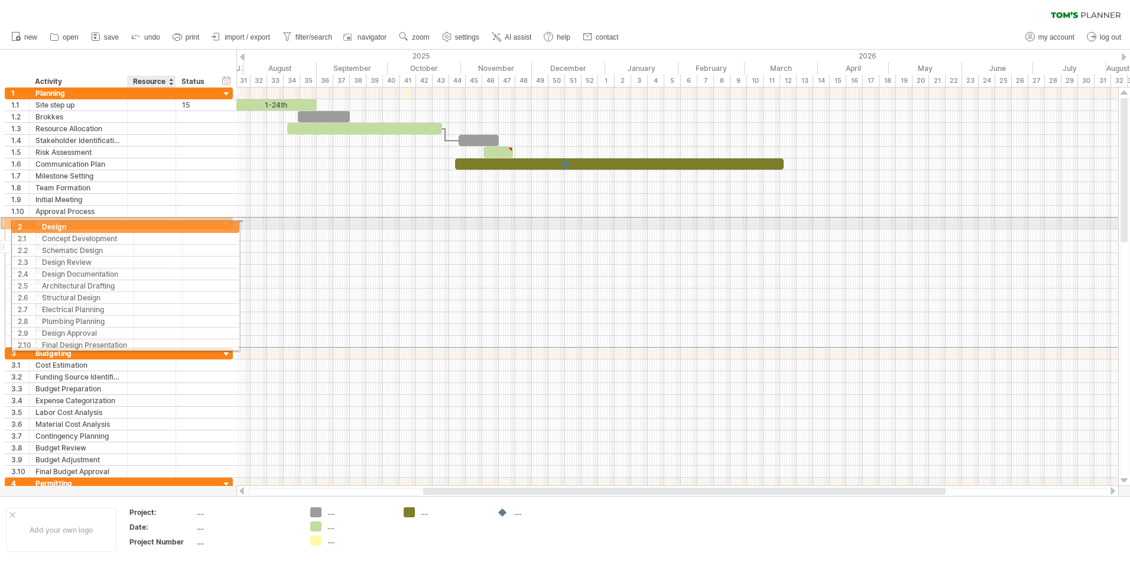
drag, startPoint x: 135, startPoint y: 218, endPoint x: 138, endPoint y: 242, distance: 24.5
click at [138, 242] on div "**********" at bounding box center [119, 282] width 228 height 131
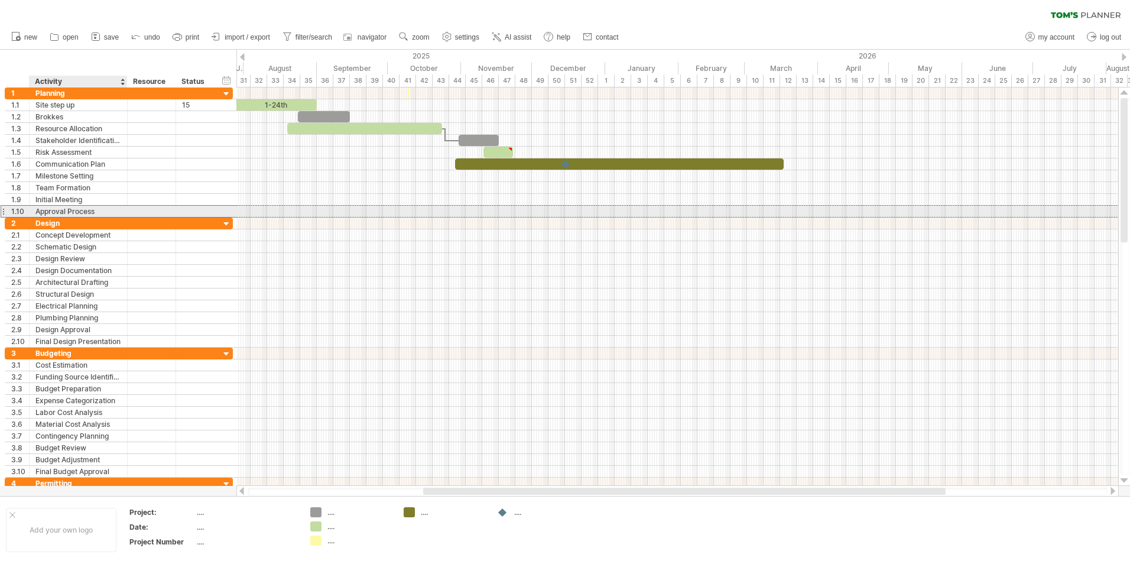
click at [109, 213] on div "Approval Process" at bounding box center [78, 211] width 86 height 11
type input "**********"
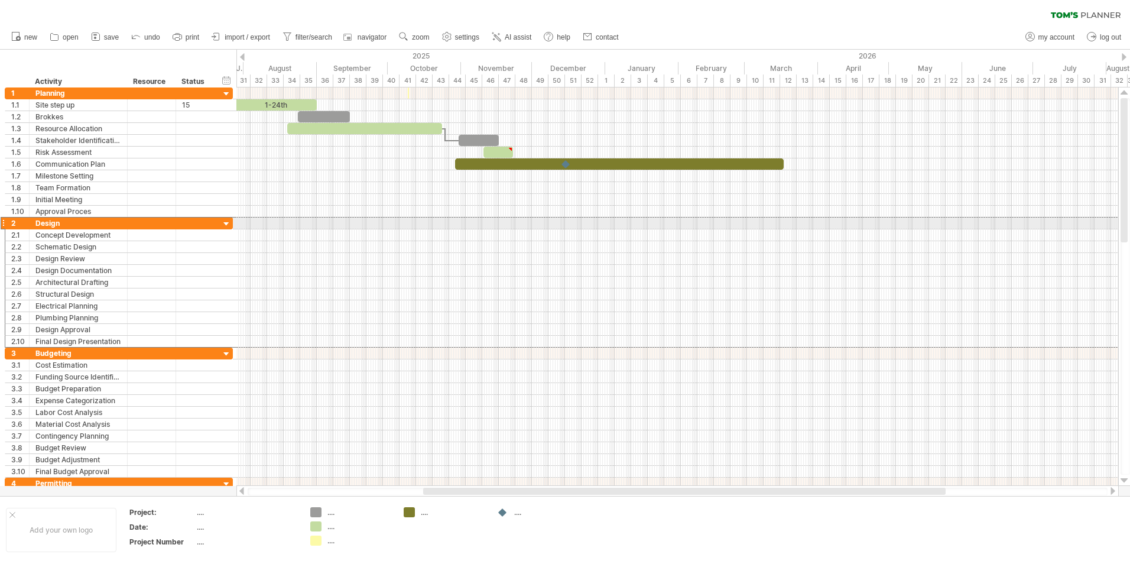
click at [6, 222] on div "2" at bounding box center [17, 222] width 24 height 11
click at [14, 222] on div "2" at bounding box center [20, 222] width 18 height 11
click at [1, 224] on div at bounding box center [3, 223] width 5 height 12
click at [2, 224] on div at bounding box center [3, 223] width 5 height 12
click at [31, 220] on div "****** Design" at bounding box center [79, 222] width 98 height 11
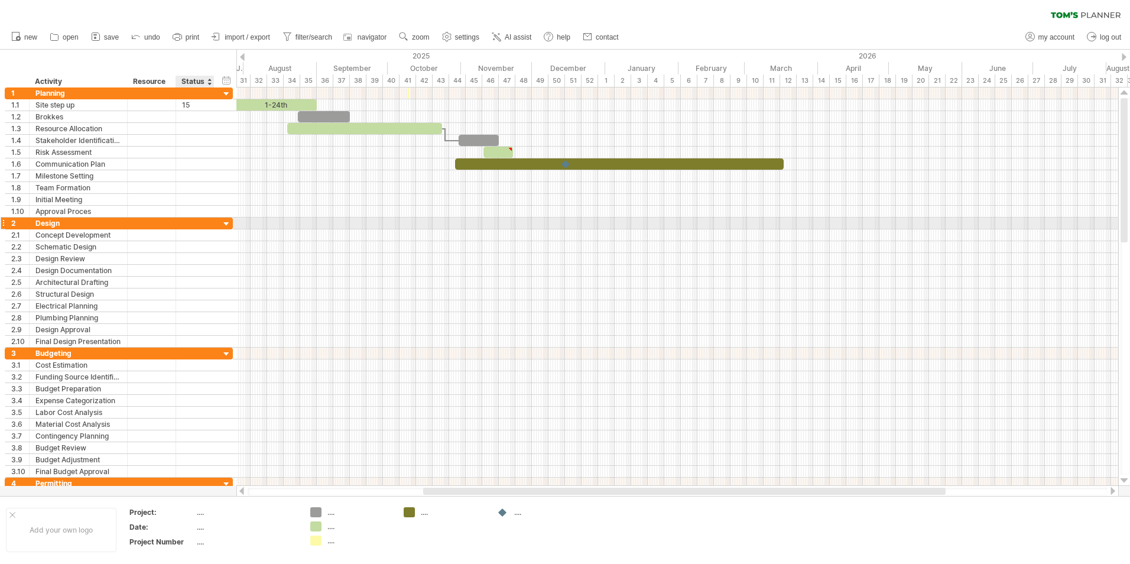
click at [217, 225] on div "2 ****** Design" at bounding box center [119, 223] width 228 height 12
click at [223, 222] on div at bounding box center [226, 224] width 11 height 11
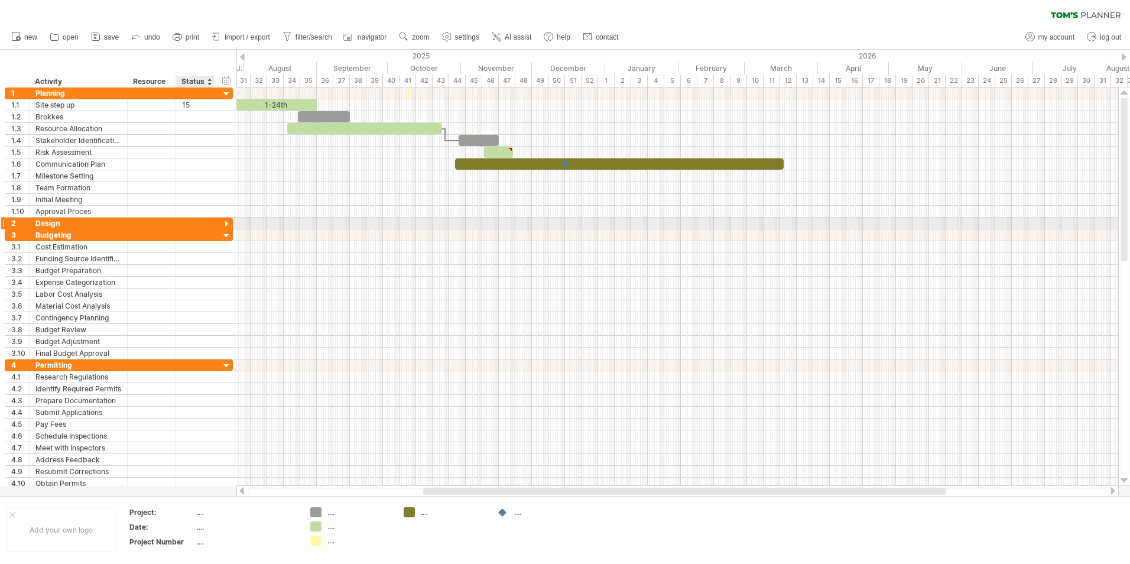
click at [233, 224] on div "2 ****** Design" at bounding box center [119, 223] width 228 height 12
